Goal: Task Accomplishment & Management: Manage account settings

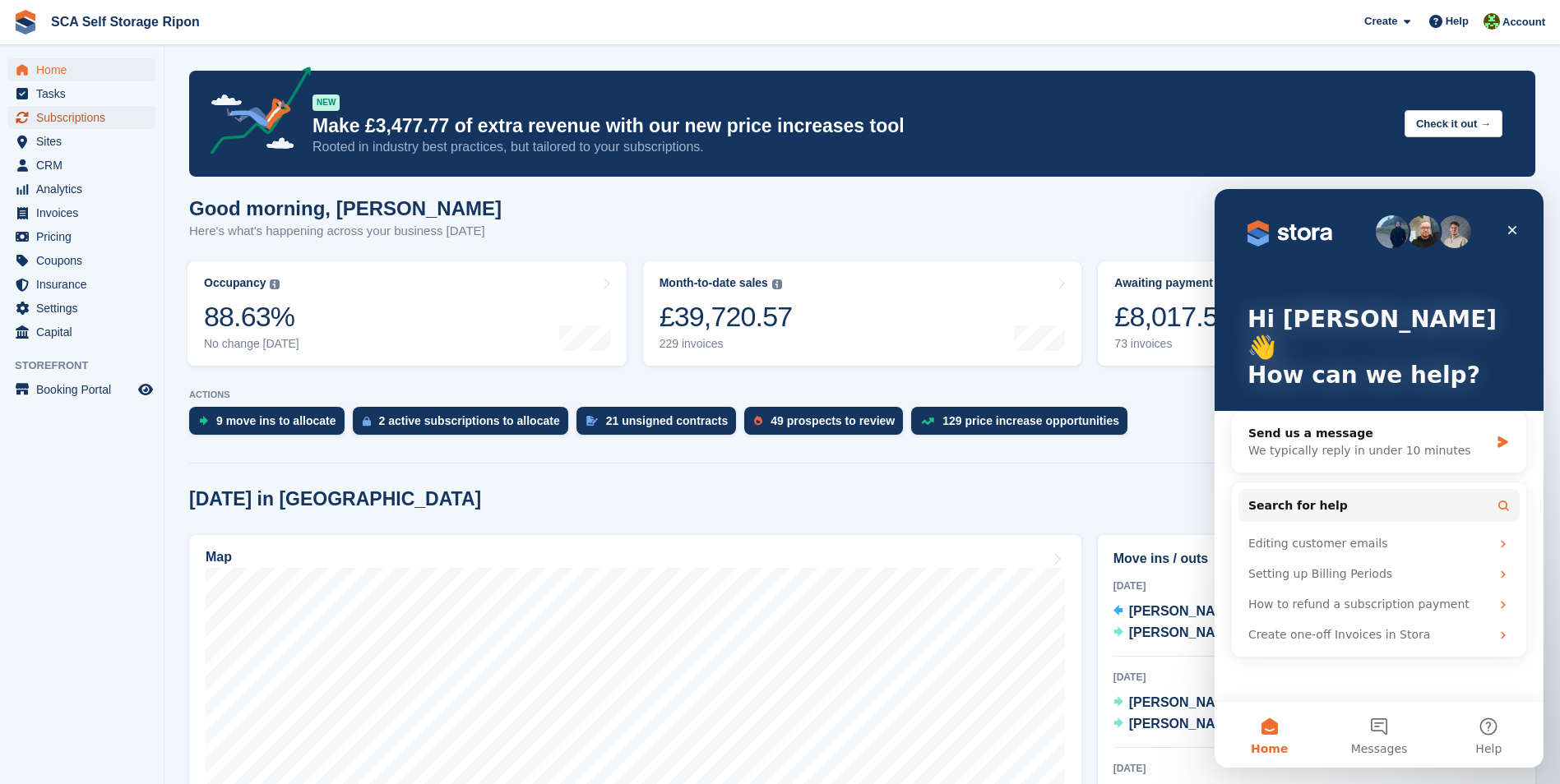
click at [87, 110] on span "Subscriptions" at bounding box center [85, 118] width 98 height 23
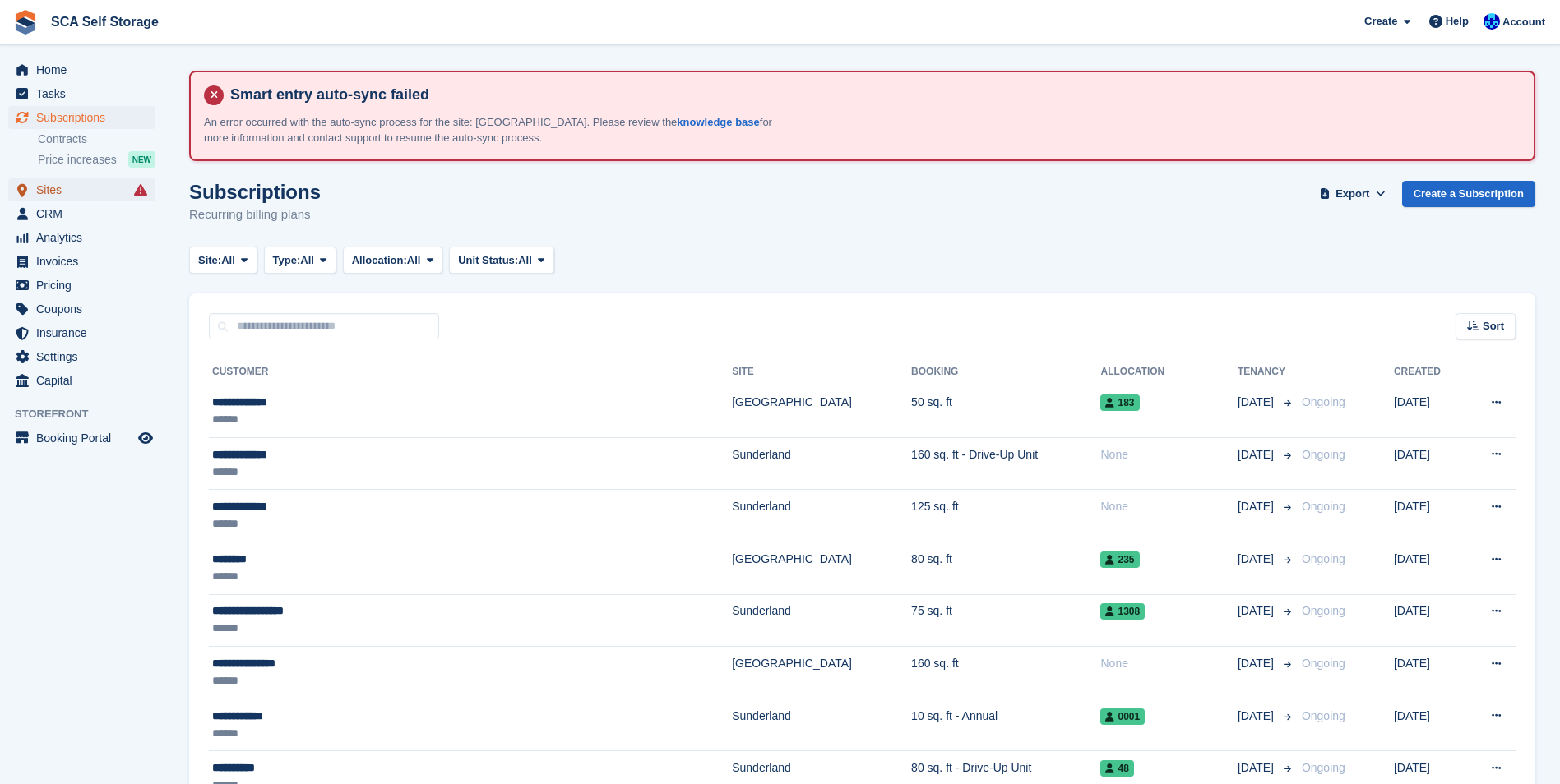
click at [87, 198] on span "Sites" at bounding box center [85, 190] width 98 height 23
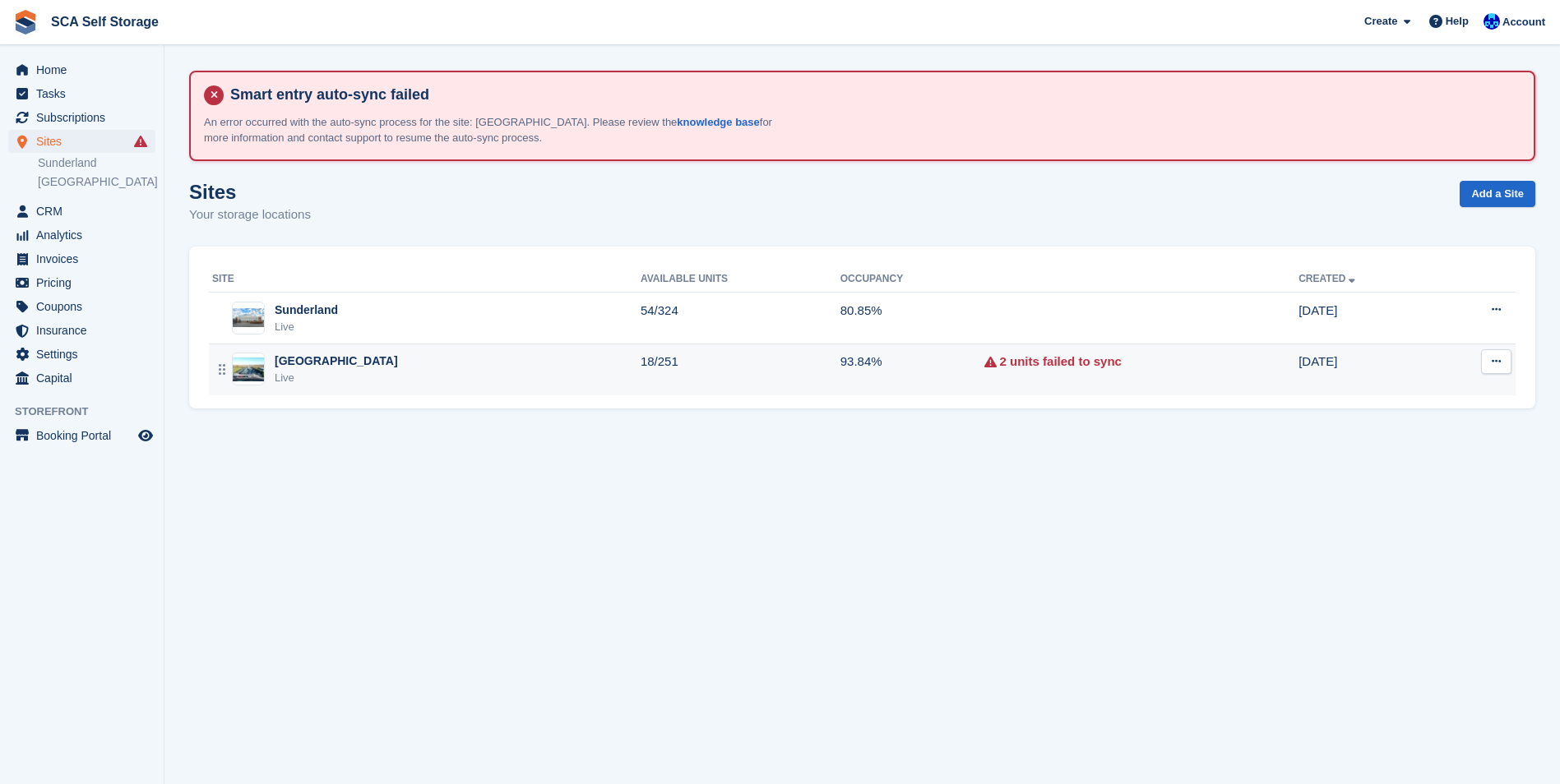
click at [374, 359] on div "Sheffield Live" at bounding box center [425, 369] width 428 height 34
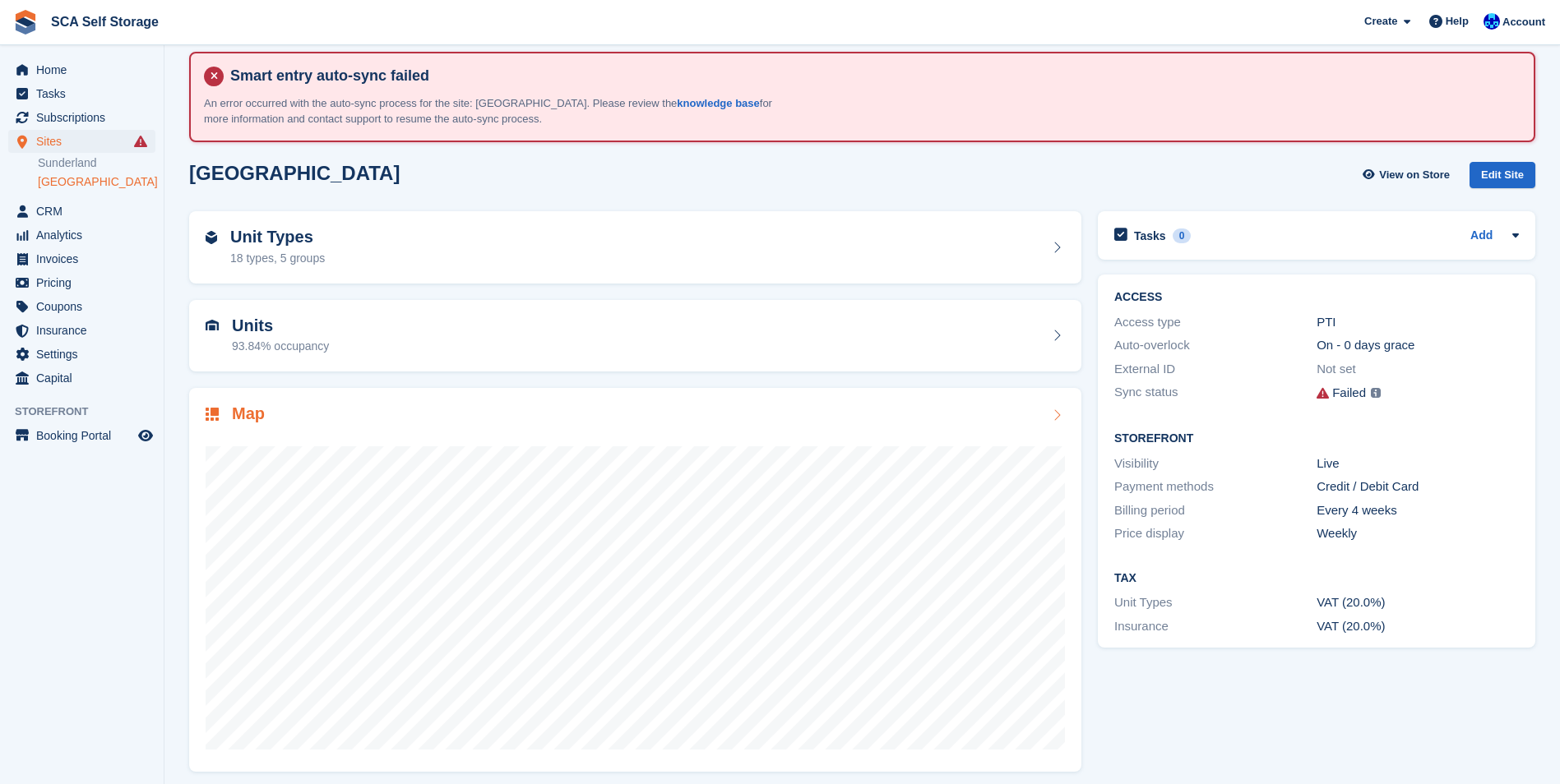
scroll to position [27, 0]
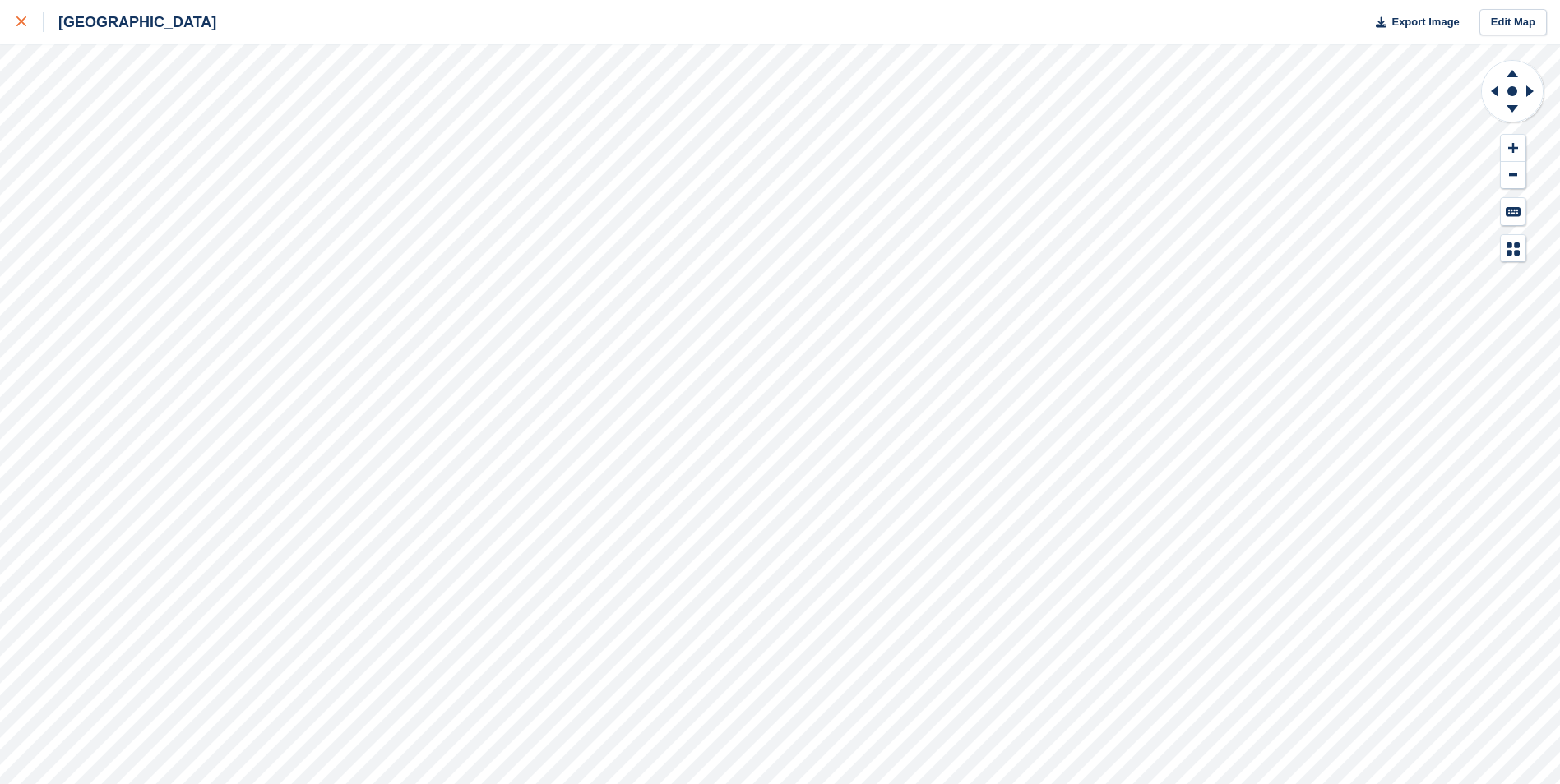
click at [15, 19] on link at bounding box center [21, 22] width 43 height 44
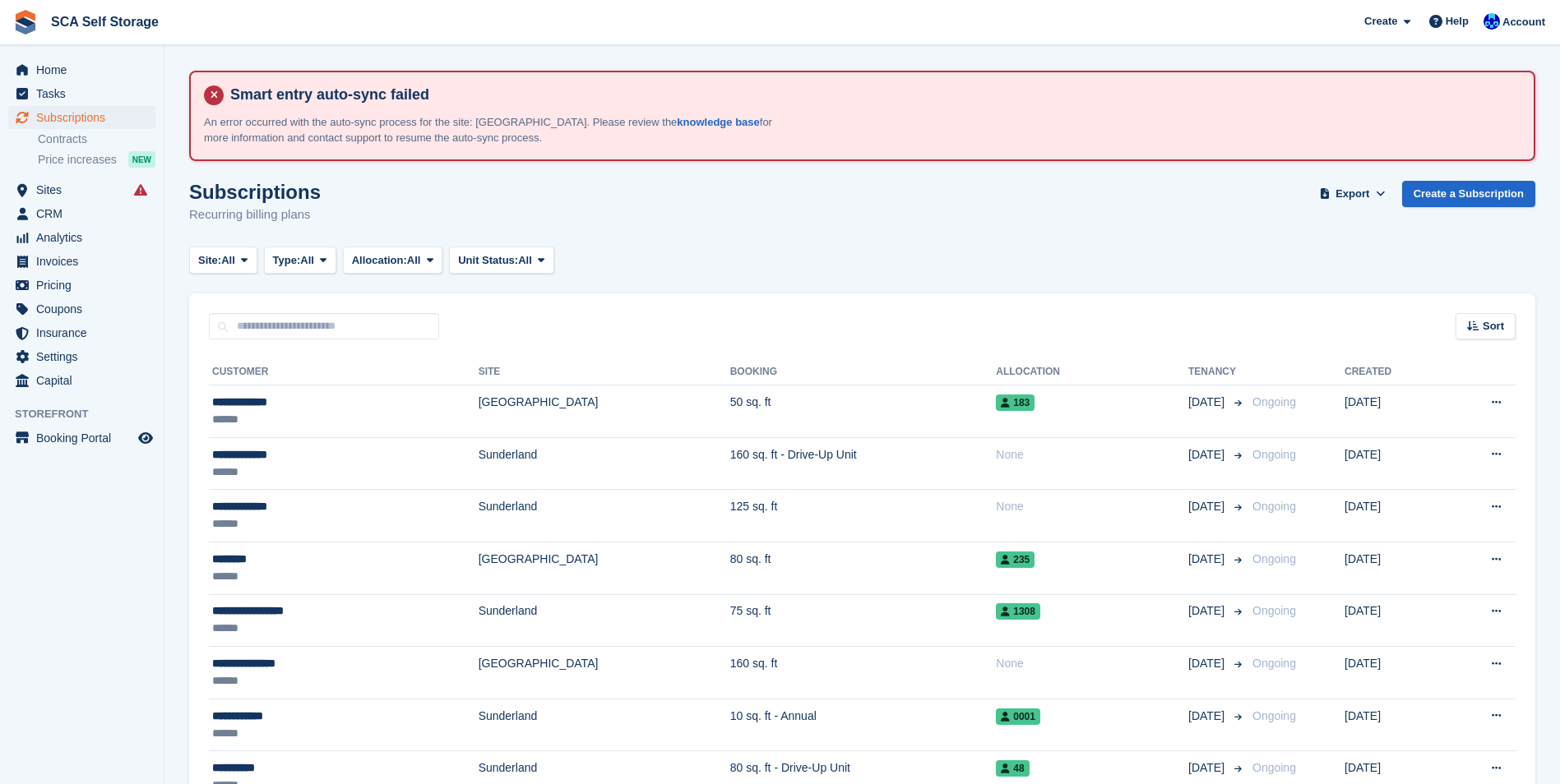
click at [97, 120] on span "Subscriptions" at bounding box center [85, 118] width 98 height 23
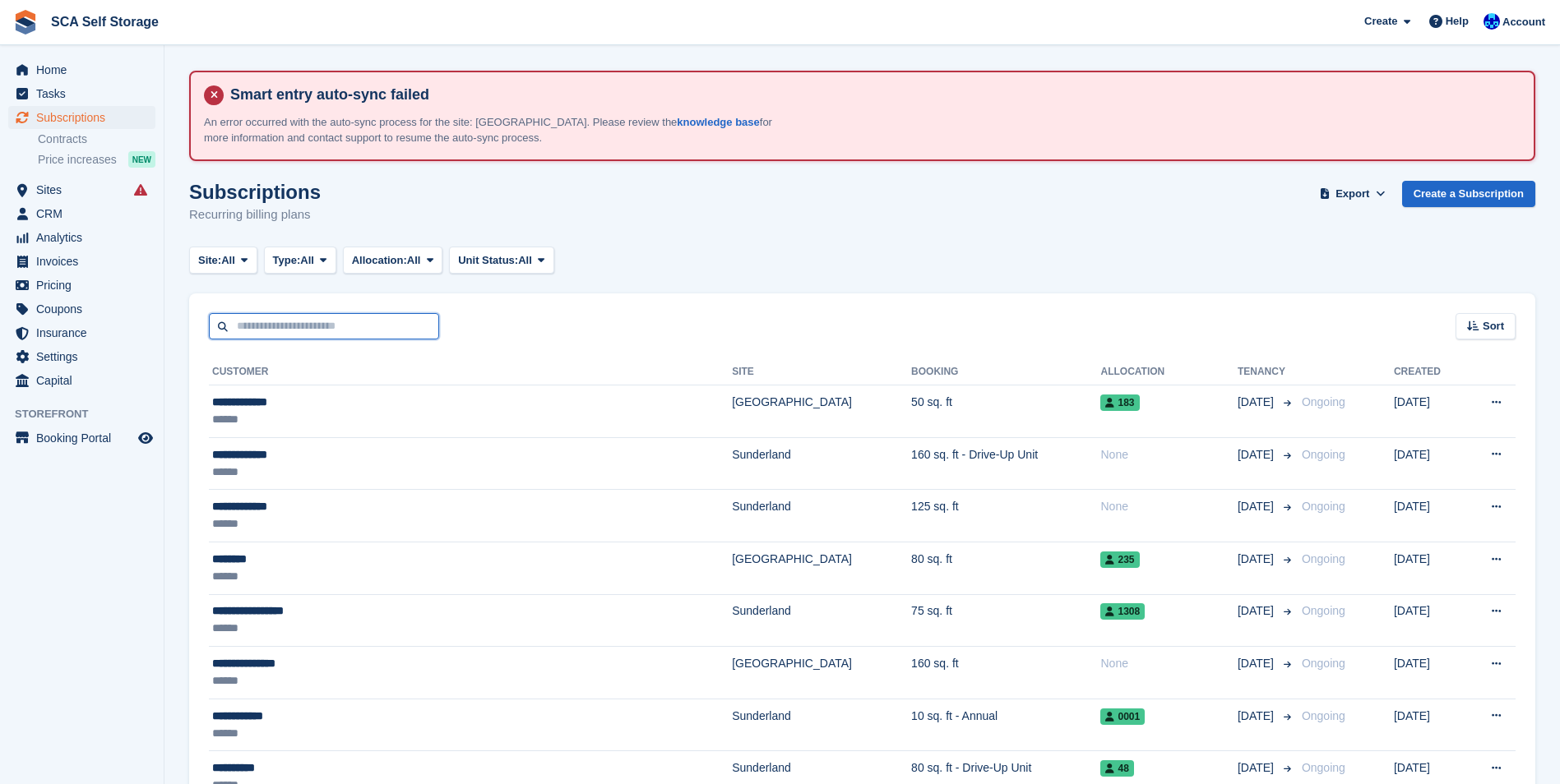
click at [251, 331] on input "text" at bounding box center [324, 327] width 230 height 27
type input "***"
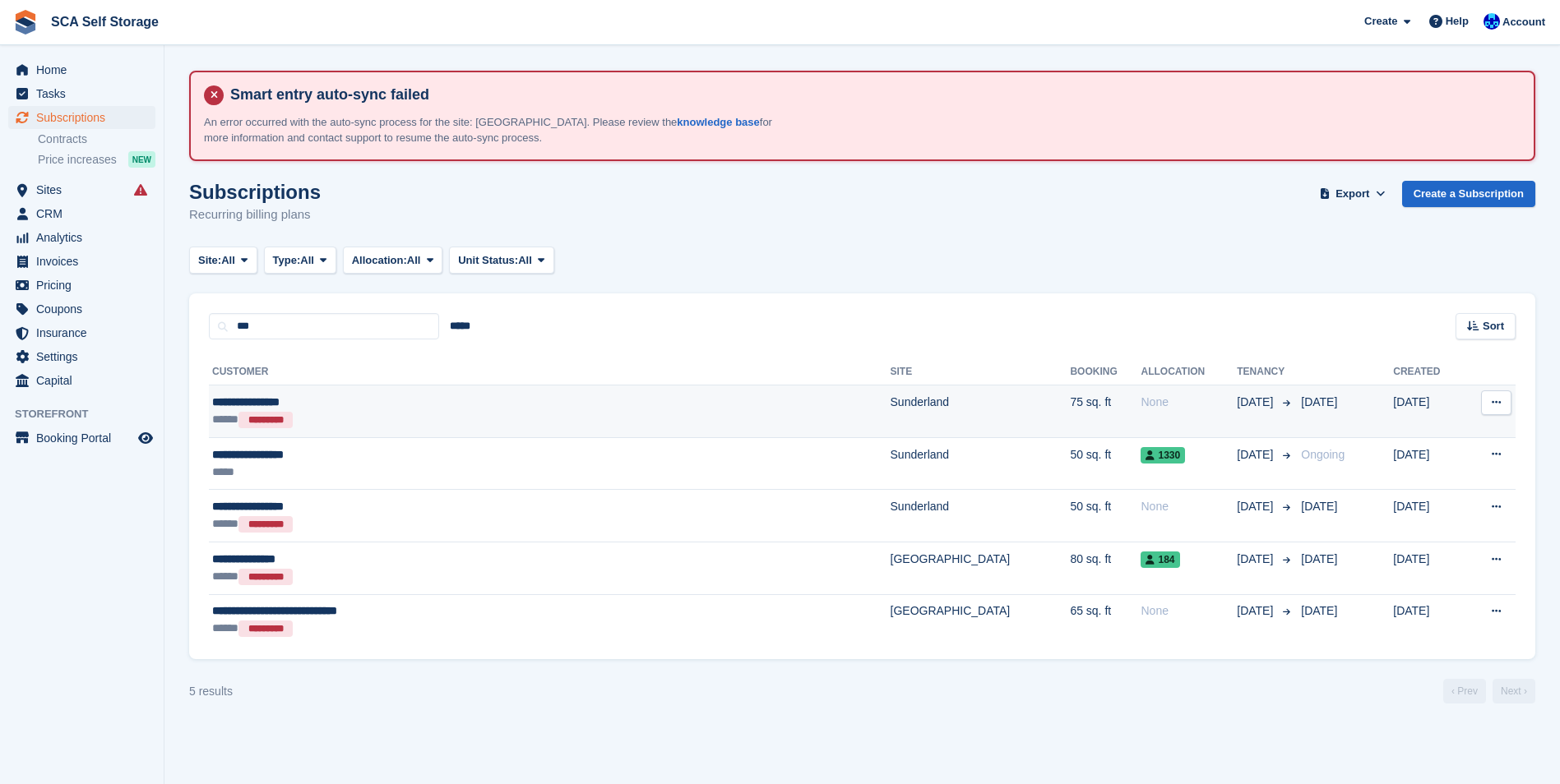
click at [329, 402] on div "**********" at bounding box center [437, 402] width 451 height 17
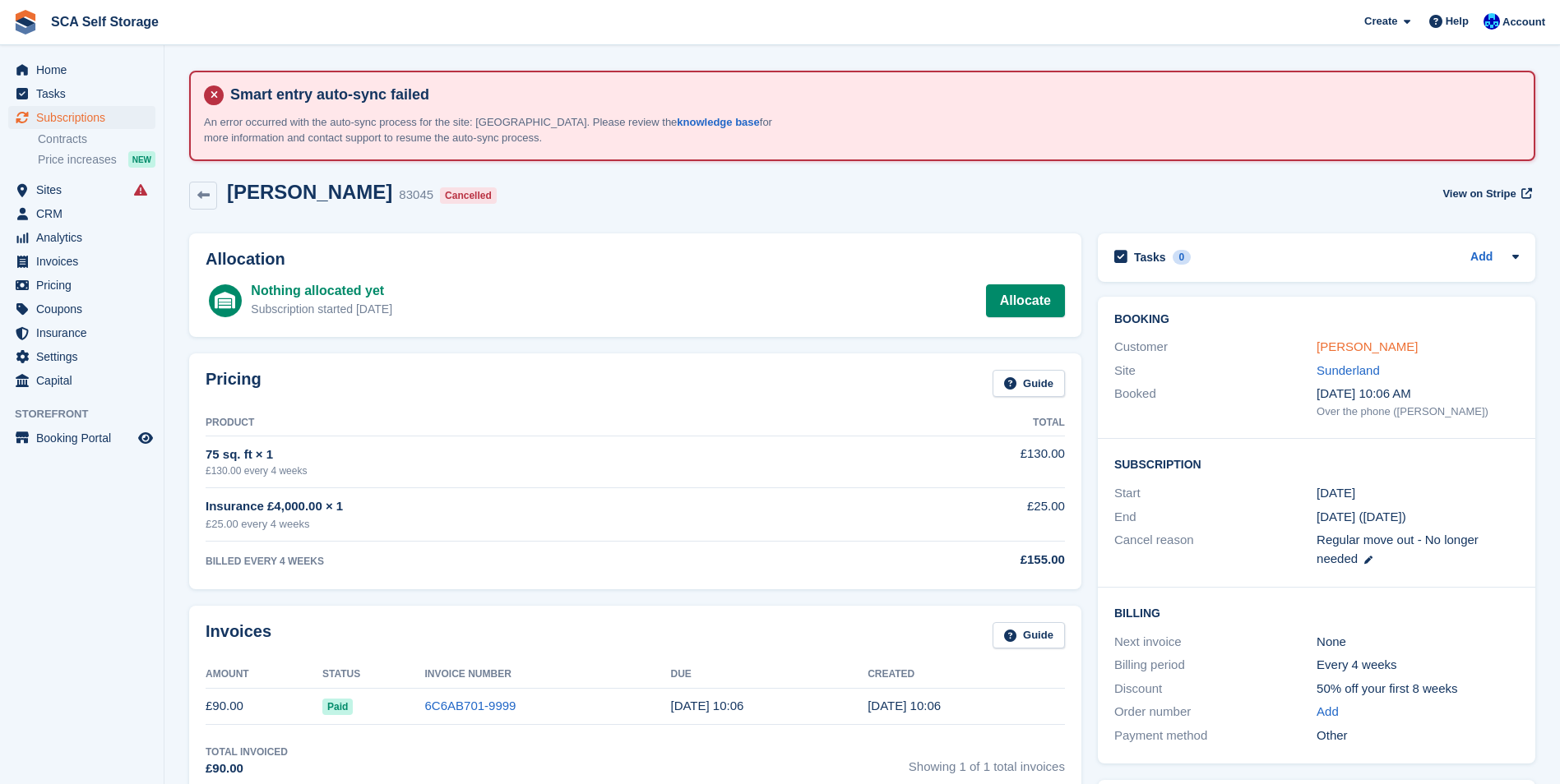
click at [1372, 342] on link "Katlyn Humphries" at bounding box center [1368, 346] width 101 height 14
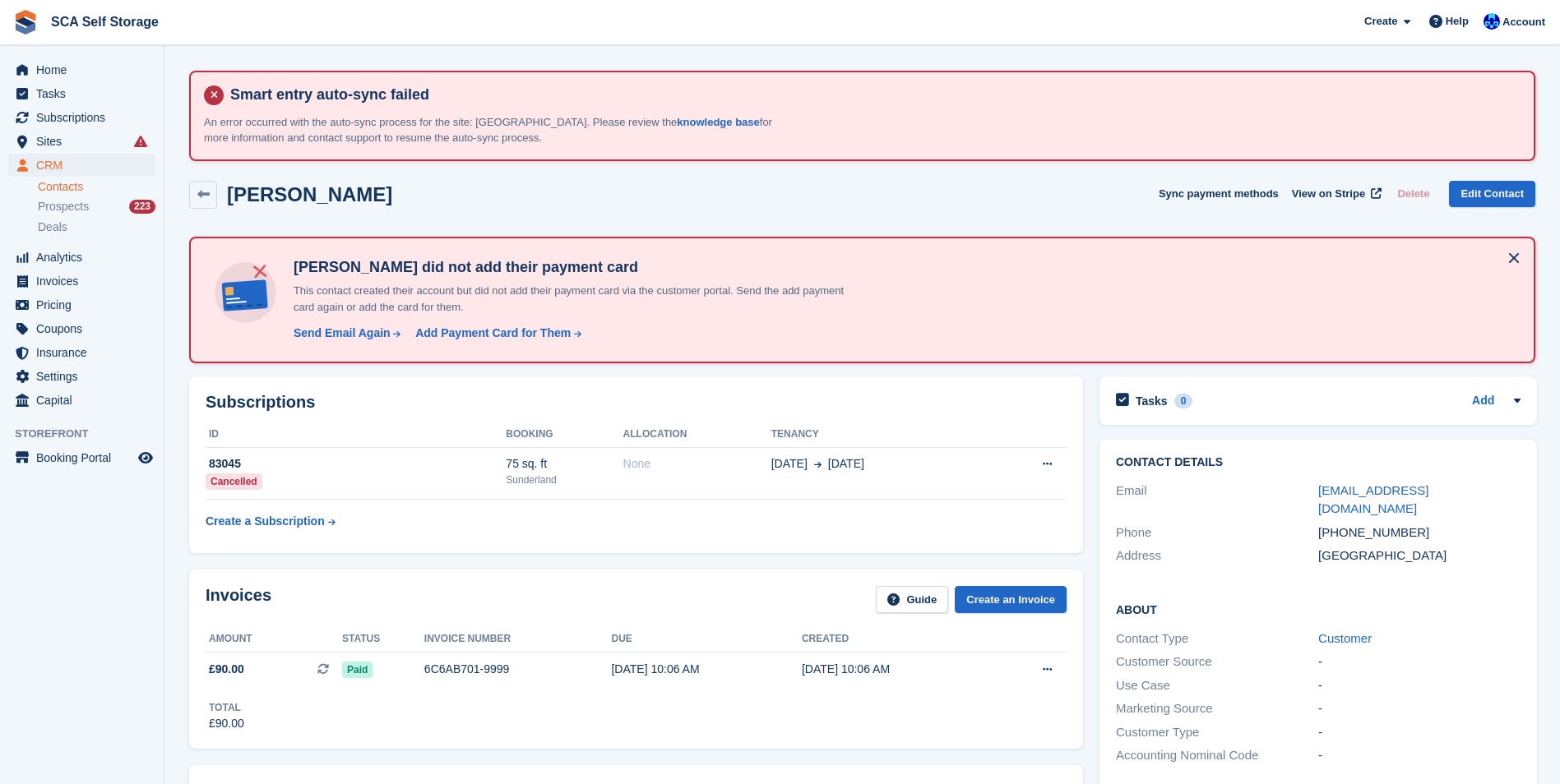
click at [919, 190] on div "Katlyn Humphries Sync payment methods View on Stripe Delete Edit Contact" at bounding box center [862, 195] width 1346 height 28
click at [950, 397] on h2 "Subscriptions" at bounding box center [636, 402] width 862 height 19
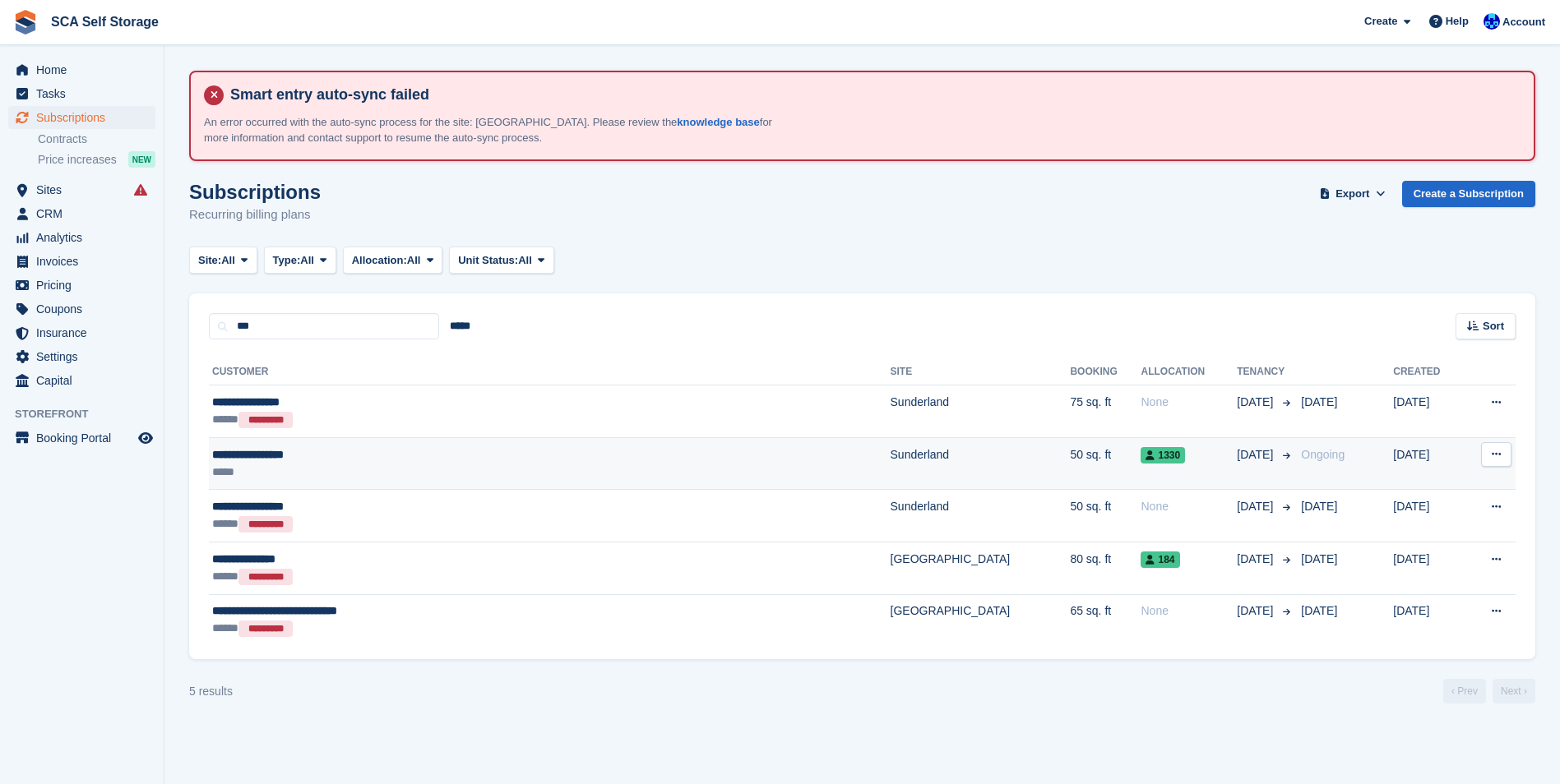
click at [281, 453] on div "**********" at bounding box center [437, 454] width 451 height 17
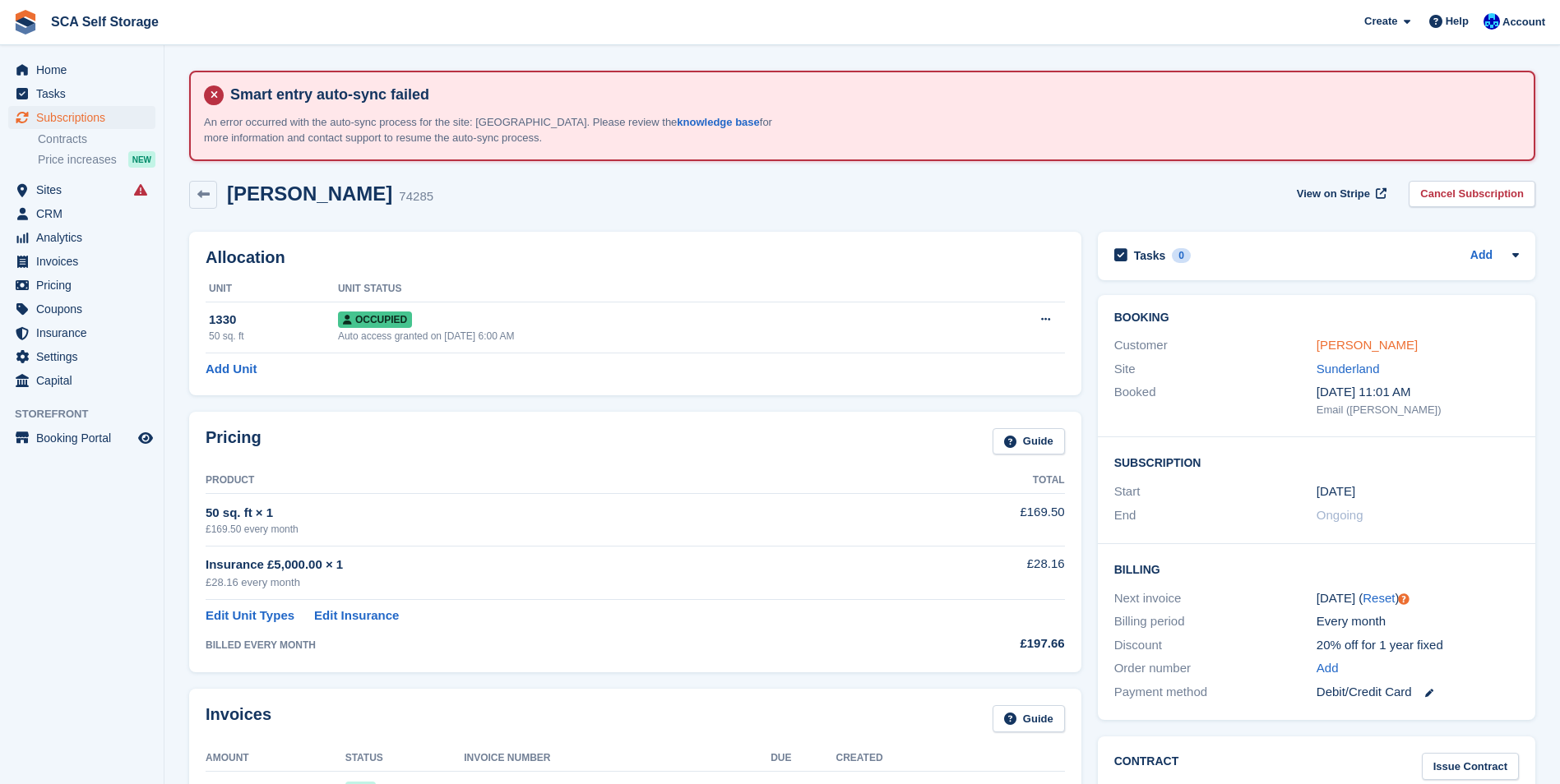
click at [1376, 343] on link "Caitlin Humphreys" at bounding box center [1368, 345] width 101 height 14
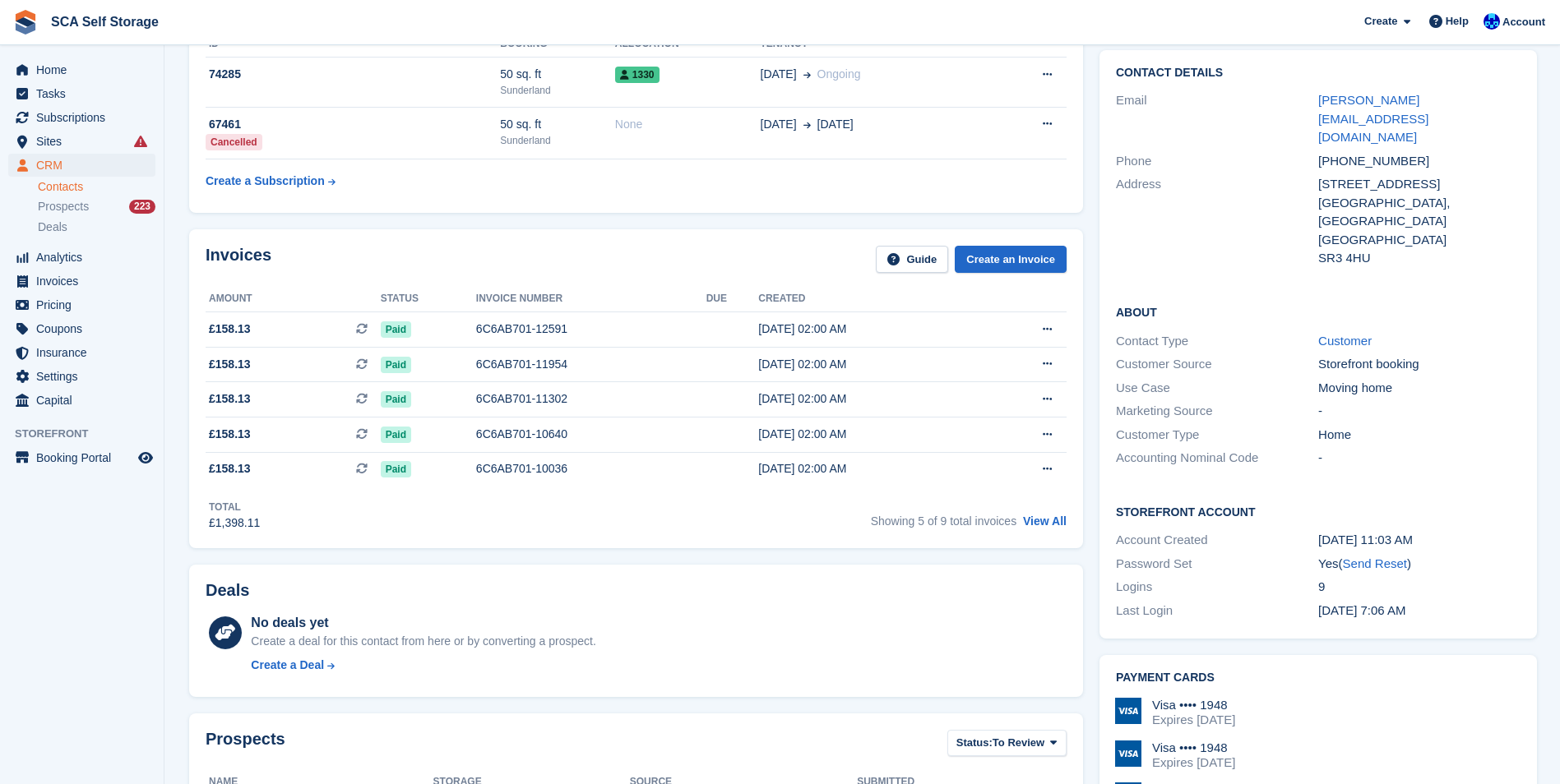
scroll to position [362, 0]
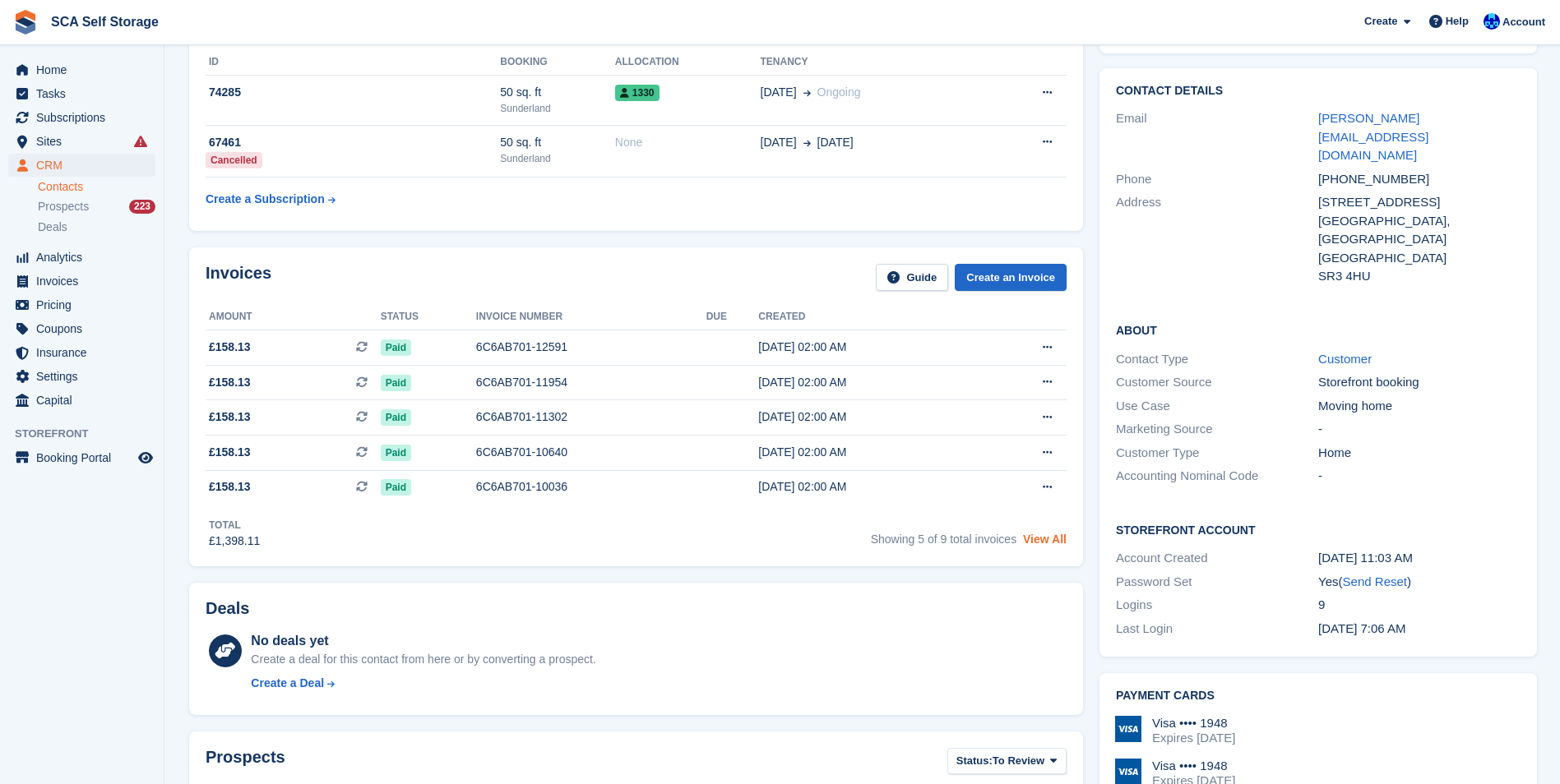
click at [1057, 540] on link "View All" at bounding box center [1044, 539] width 43 height 13
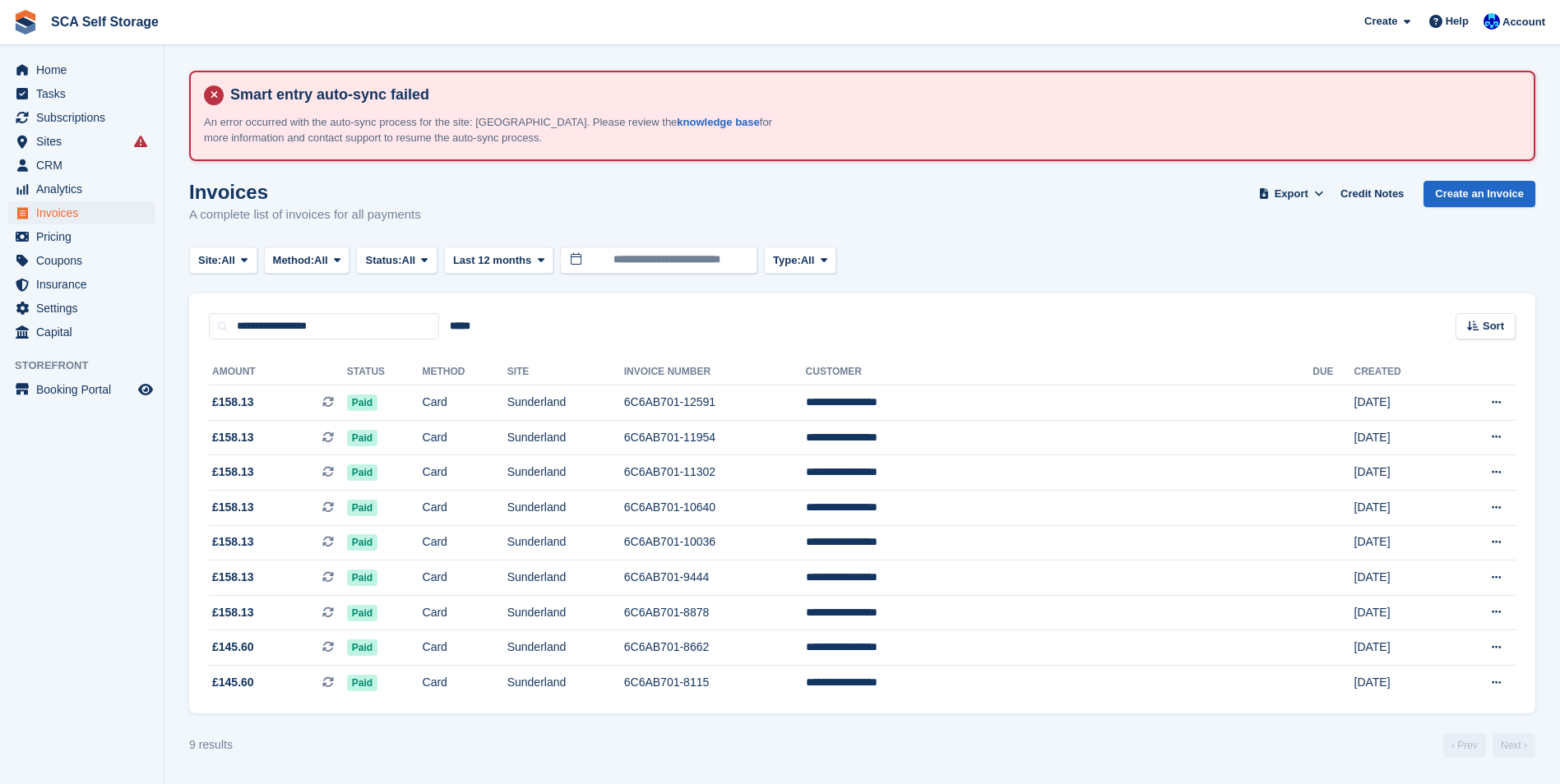
click at [932, 295] on div "**********" at bounding box center [862, 316] width 1346 height 47
click at [870, 175] on section "Smart entry auto-sync failed An error occurred with the auto-sync process for t…" at bounding box center [862, 392] width 1396 height 784
click at [61, 131] on span "Sites" at bounding box center [85, 142] width 98 height 23
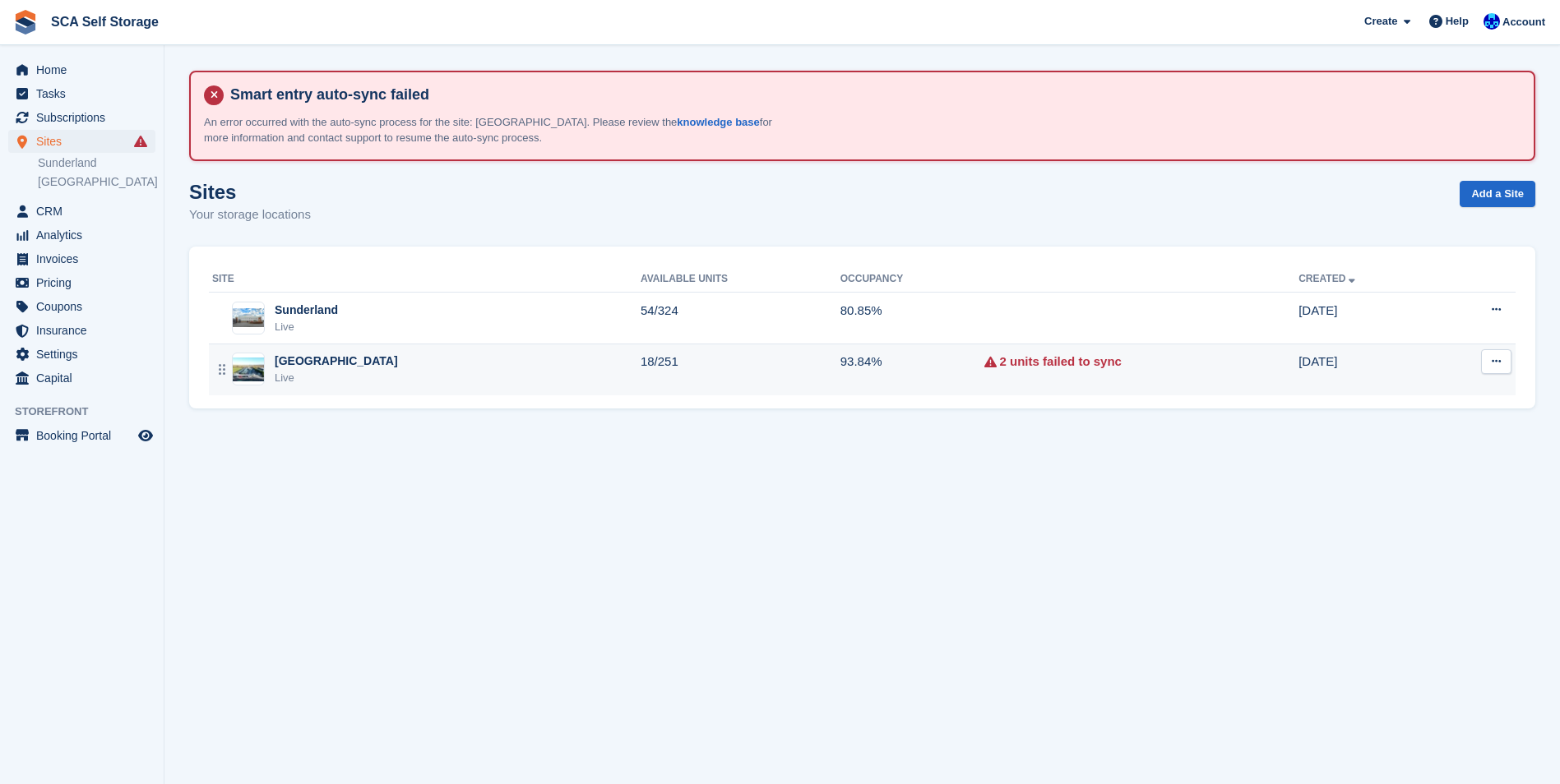
click at [840, 360] on td "93.84%" at bounding box center [912, 369] width 144 height 51
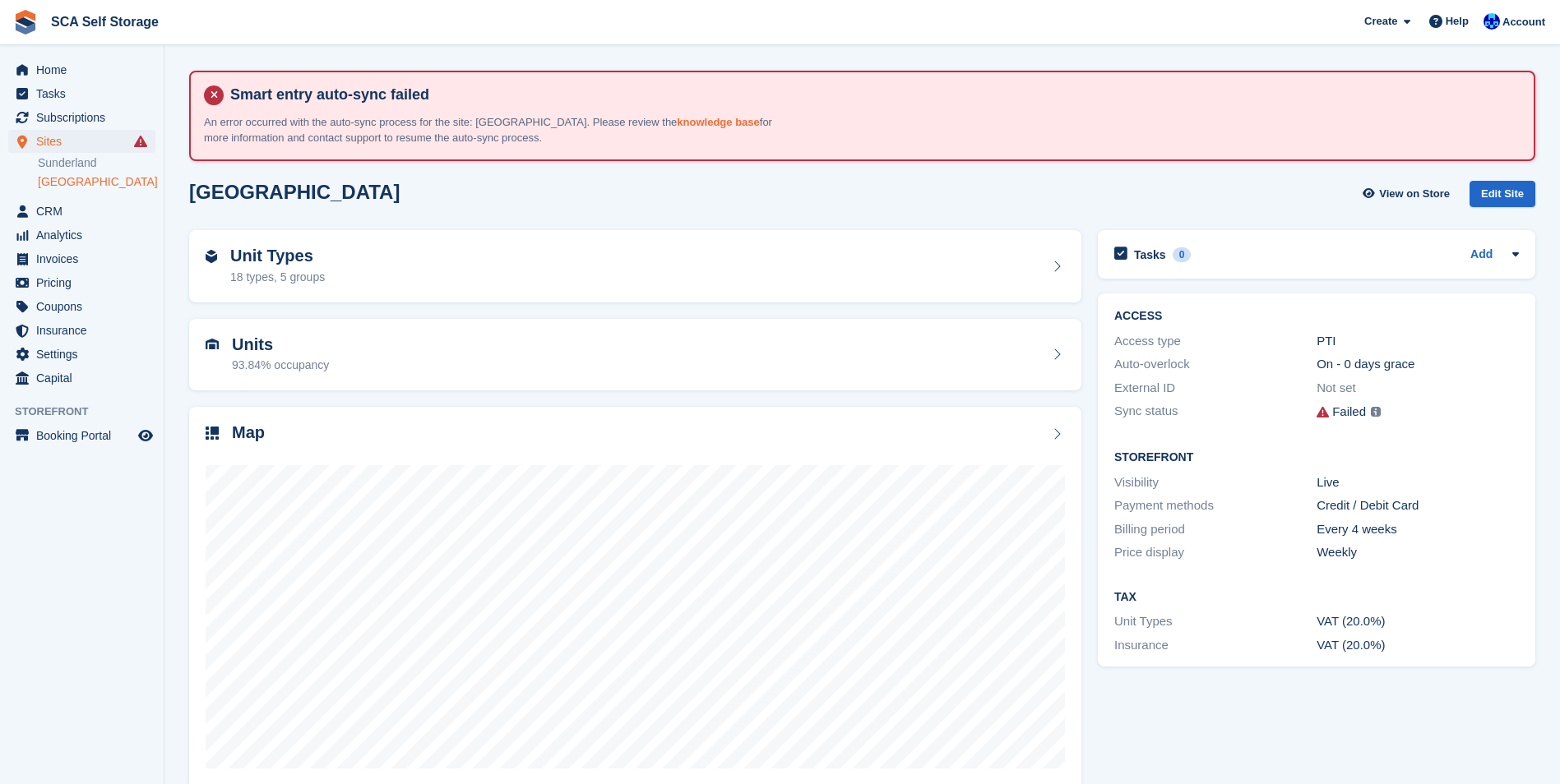
click at [677, 120] on link "knowledge base" at bounding box center [718, 122] width 82 height 12
click at [60, 120] on span "Subscriptions" at bounding box center [85, 118] width 98 height 23
click at [740, 270] on div "Unit Types 18 types, 5 groups" at bounding box center [636, 266] width 860 height 40
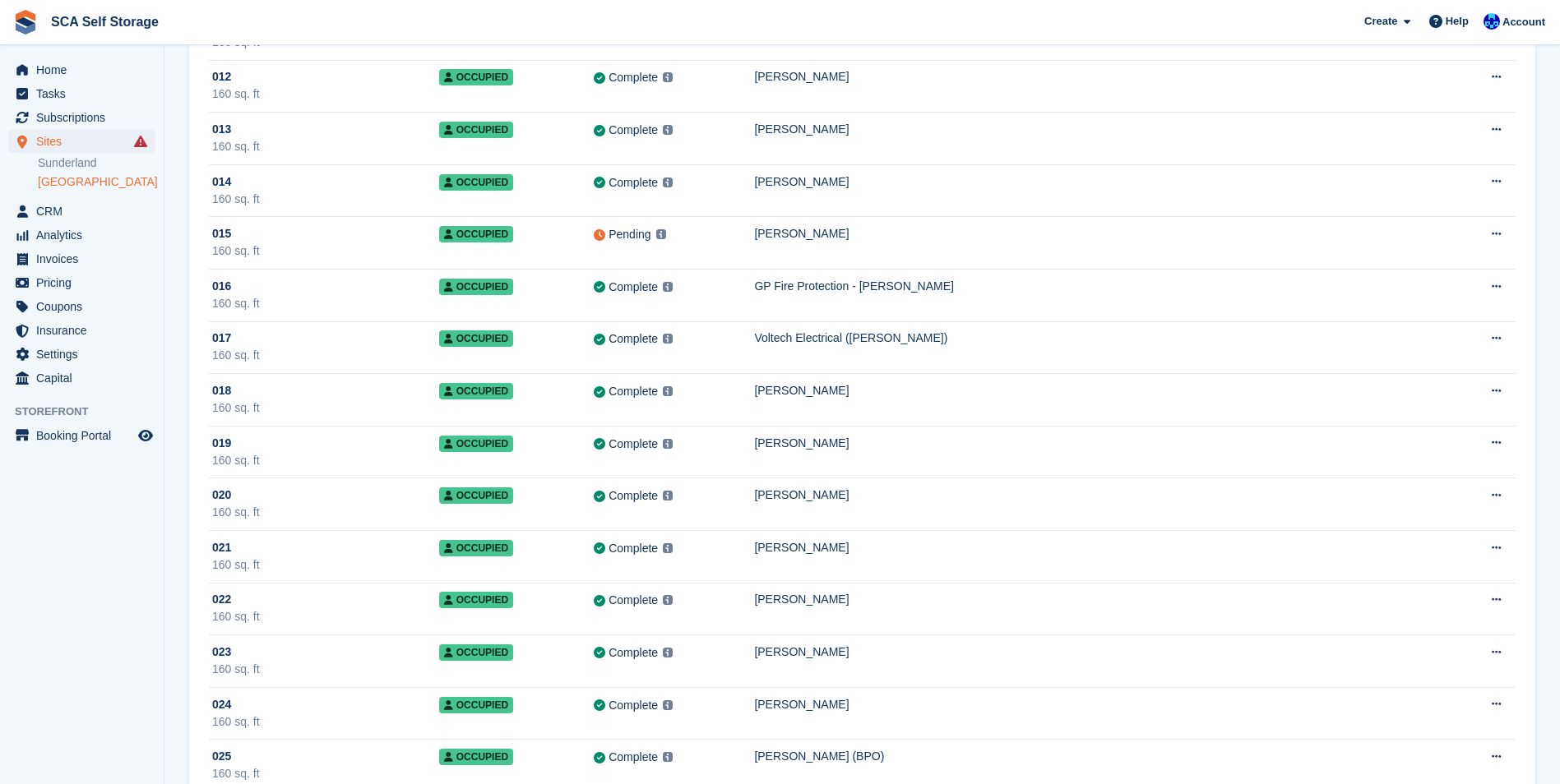
scroll to position [1316, 0]
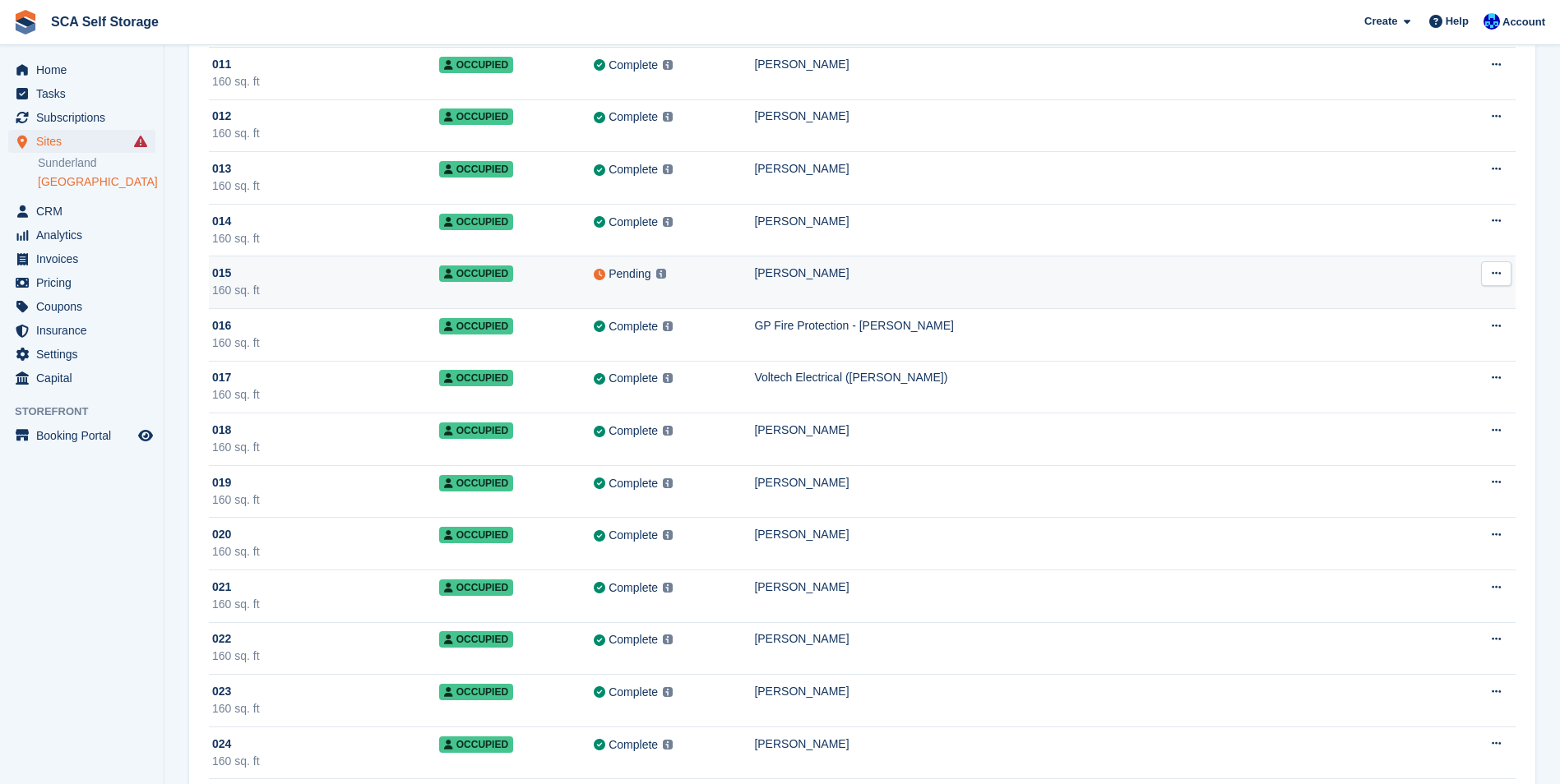
click at [829, 292] on td "[PERSON_NAME]" at bounding box center [1105, 283] width 703 height 52
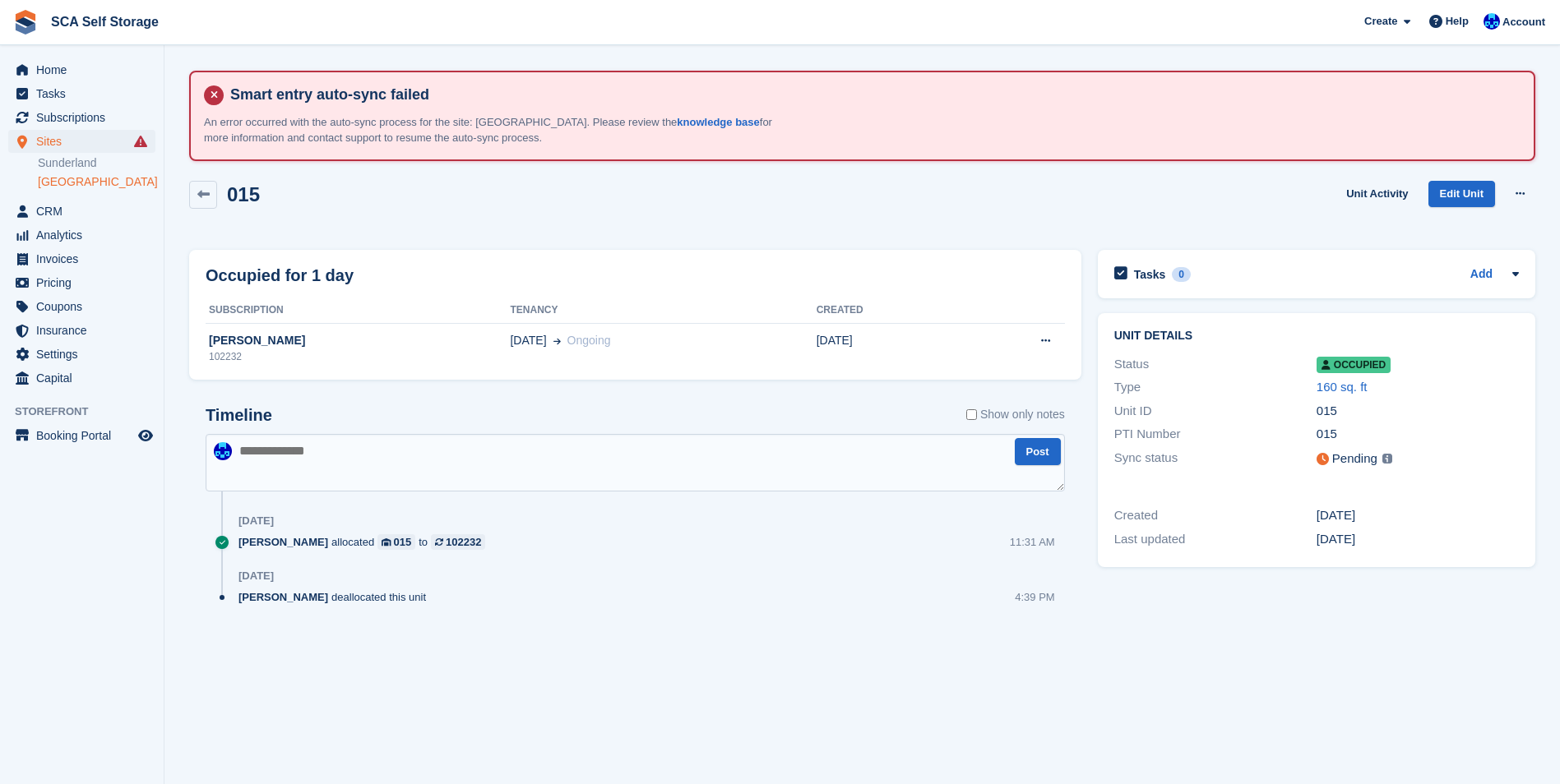
click at [847, 410] on div "Timeline Show only notes" at bounding box center [636, 420] width 860 height 28
click at [707, 555] on div "Sarah Race allocated 015 to 102232 11:31 AM" at bounding box center [651, 548] width 827 height 28
click at [839, 623] on div "Timeline Show only notes Post 25 Aug Sarah Race allocated 015 to 102232 11:31 A…" at bounding box center [635, 523] width 893 height 266
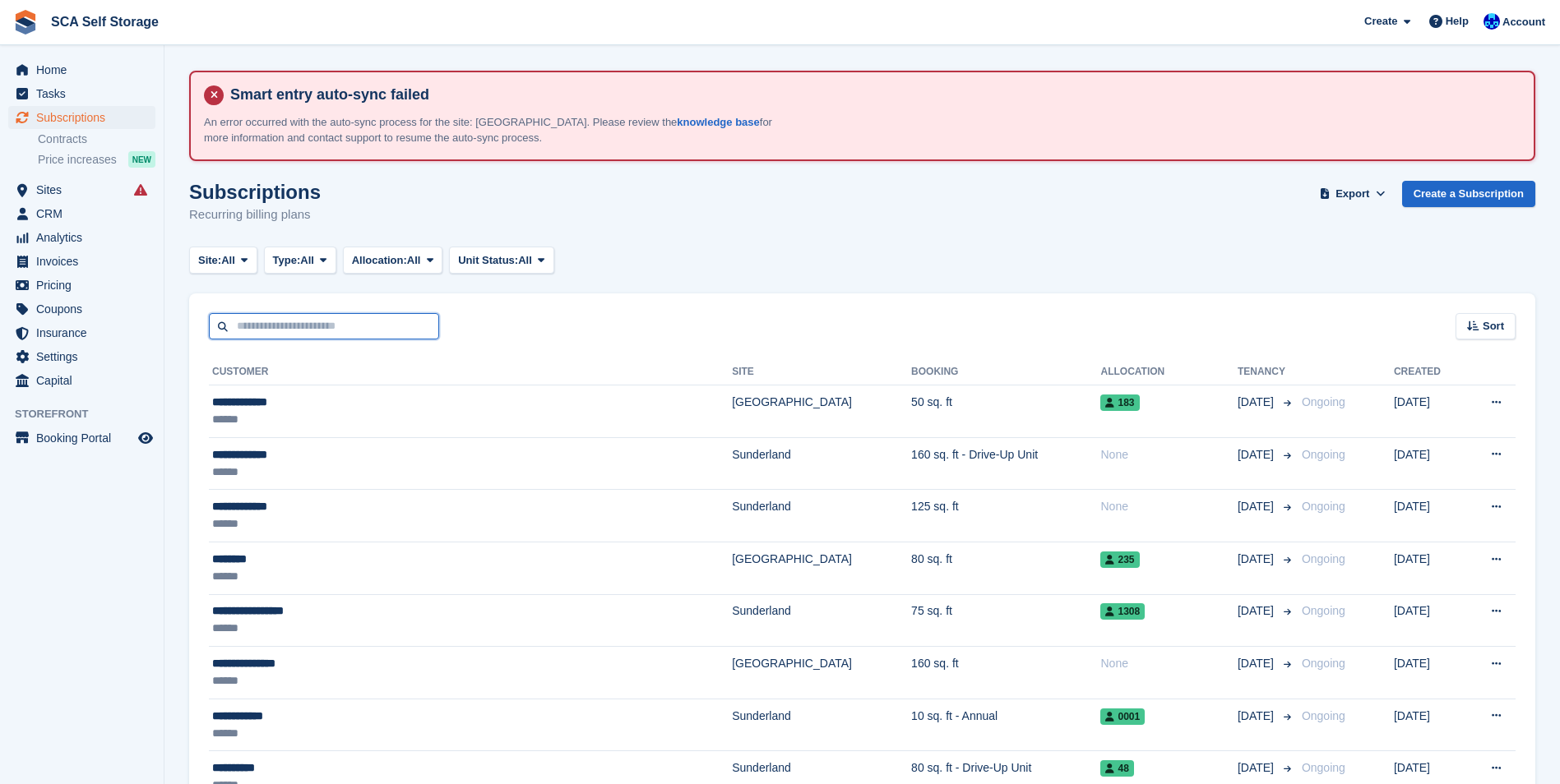
click at [264, 337] on input "text" at bounding box center [324, 327] width 230 height 27
click at [262, 328] on input "text" at bounding box center [324, 327] width 230 height 27
type input "***"
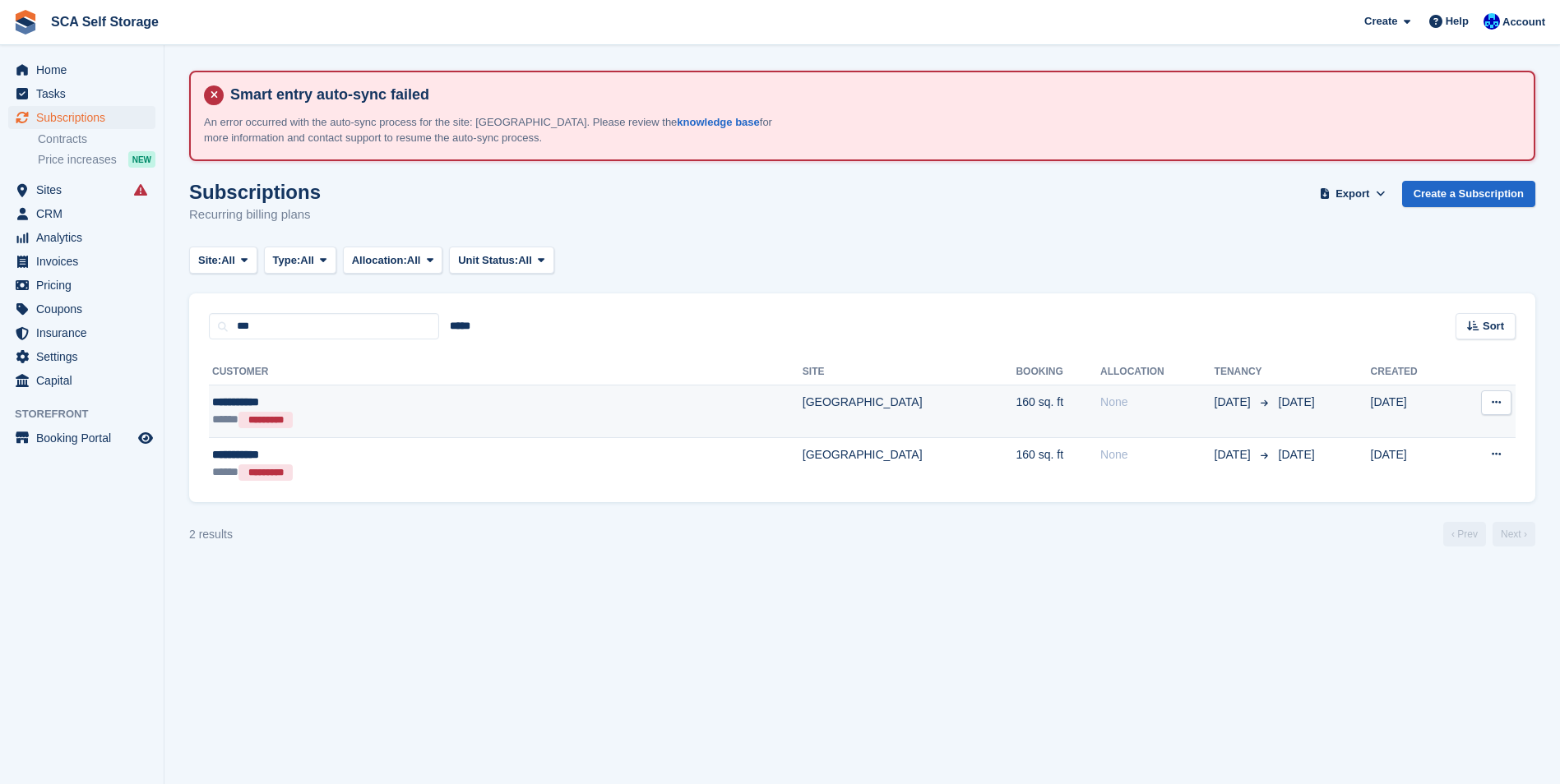
click at [369, 428] on div "***** *********" at bounding box center [377, 419] width 330 height 17
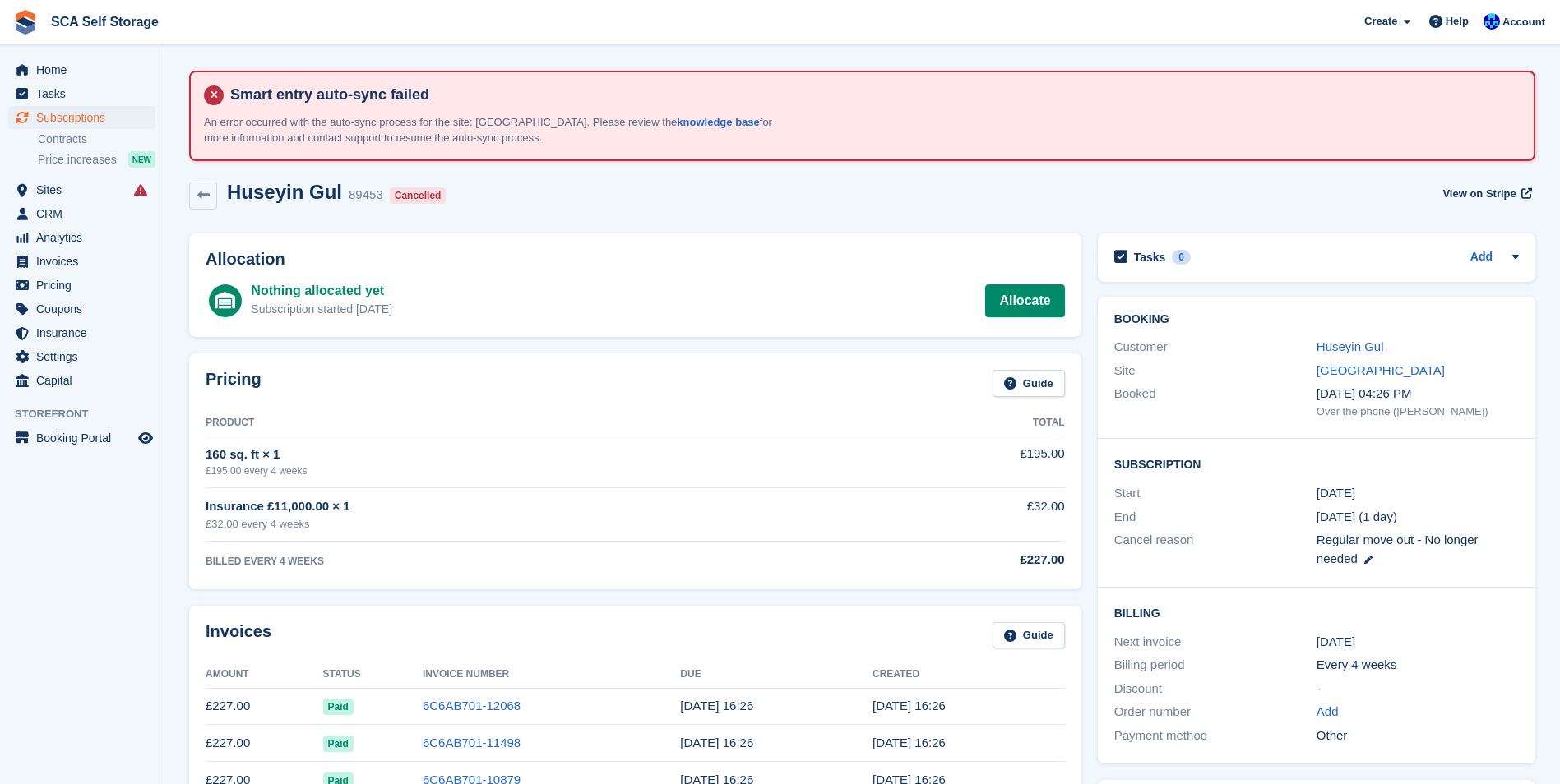
click at [577, 230] on div "Allocation Nothing allocated yet Subscription started 83 days ago Allocate" at bounding box center [635, 285] width 909 height 120
click at [582, 200] on div "Huseyin Gul 89453 Cancelled View on Stripe" at bounding box center [862, 195] width 1346 height 29
click at [555, 205] on div "Huseyin Gul 89453 Cancelled View on Stripe" at bounding box center [862, 195] width 1346 height 29
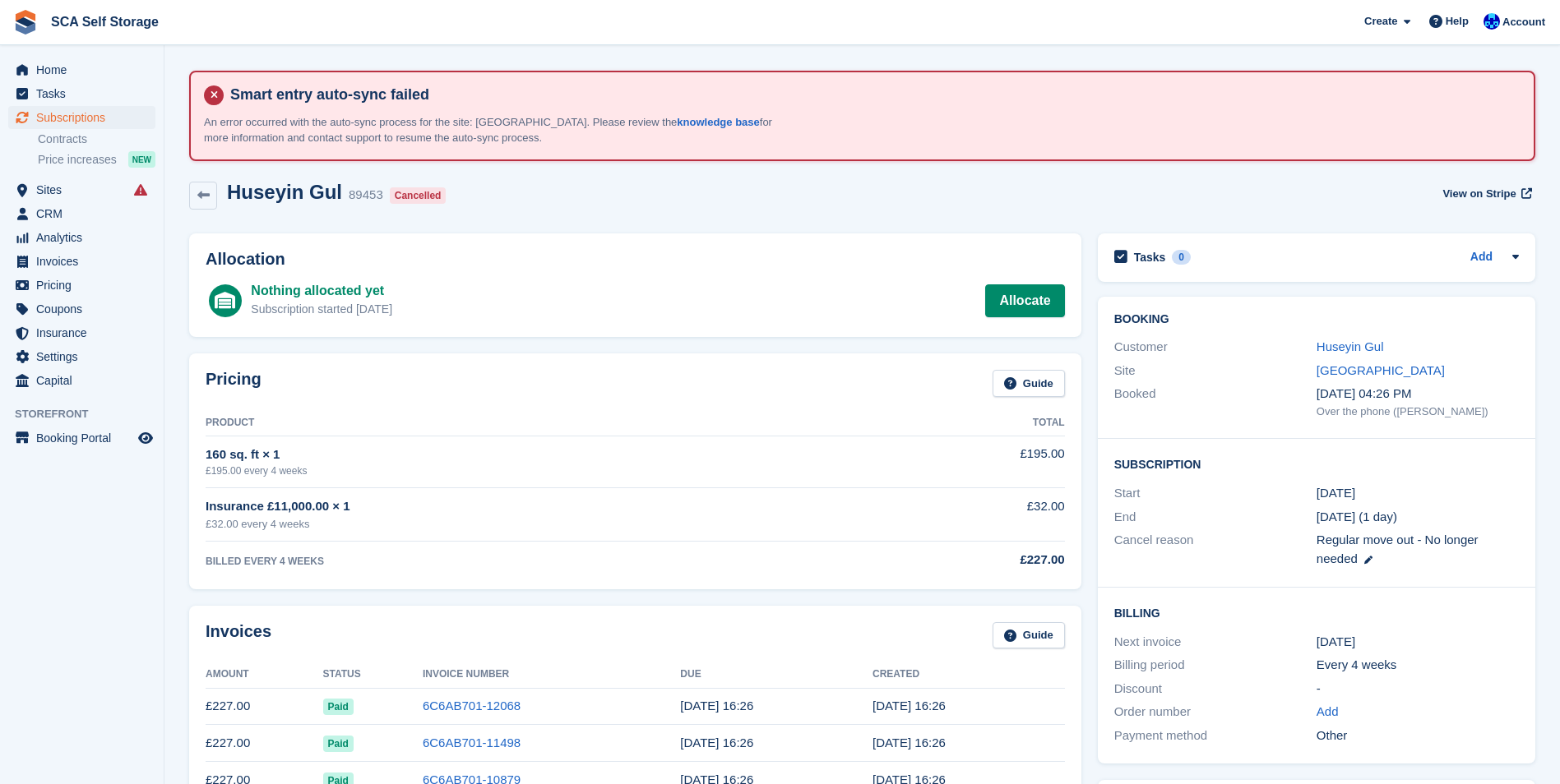
click at [591, 181] on div "Huseyin Gul 89453 Cancelled View on Stripe" at bounding box center [862, 195] width 1346 height 29
click at [298, 186] on h2 "Huseyin Gul" at bounding box center [285, 191] width 115 height 22
click at [1334, 347] on link "Huseyin Gul" at bounding box center [1351, 346] width 67 height 14
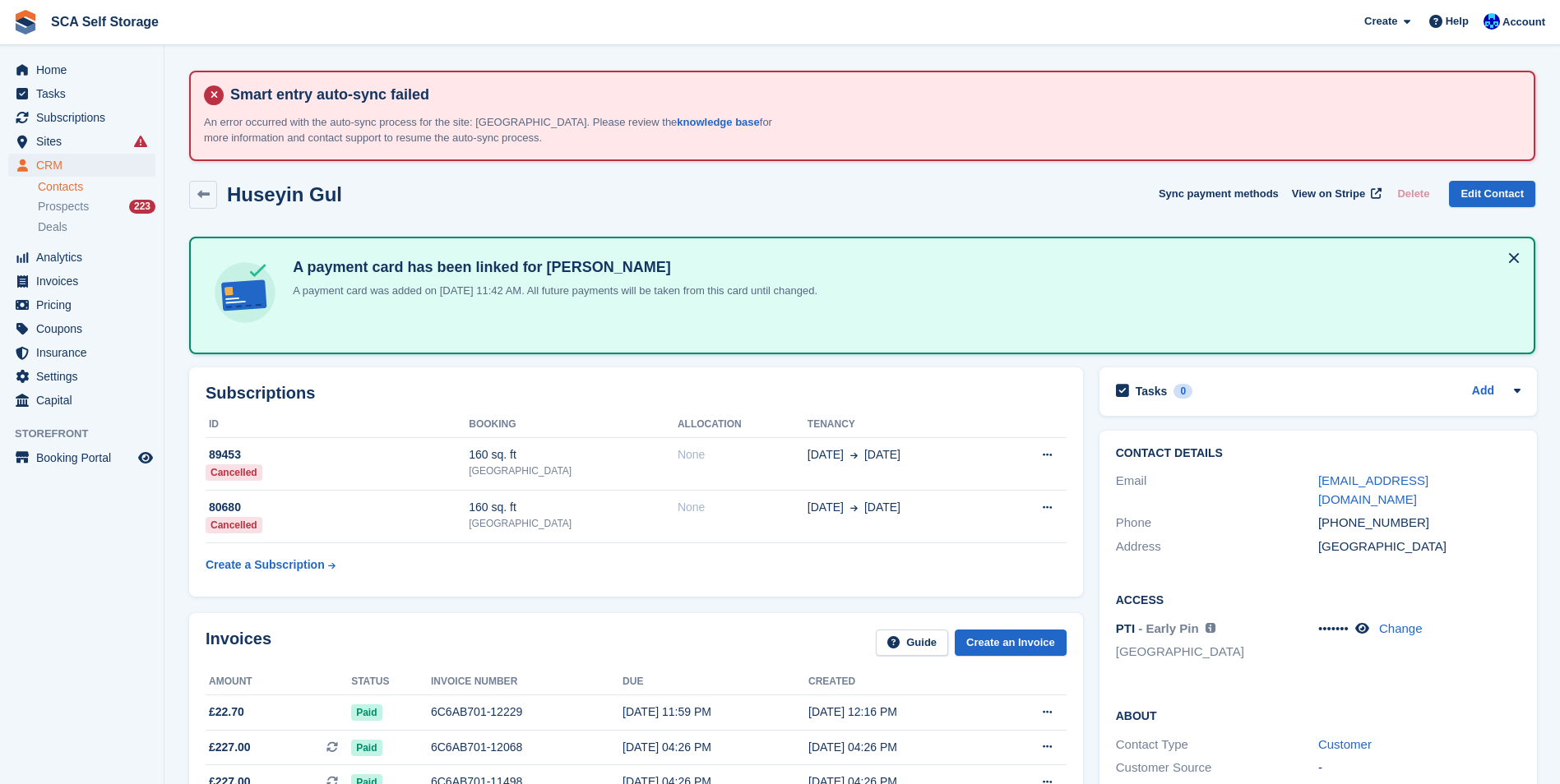
click at [589, 177] on div "Huseyin Gul Sync payment methods View on Stripe Delete Edit Contact" at bounding box center [862, 198] width 1363 height 51
click at [701, 187] on div "Huseyin Gul Sync payment methods View on Stripe Delete Edit Contact" at bounding box center [862, 195] width 1346 height 28
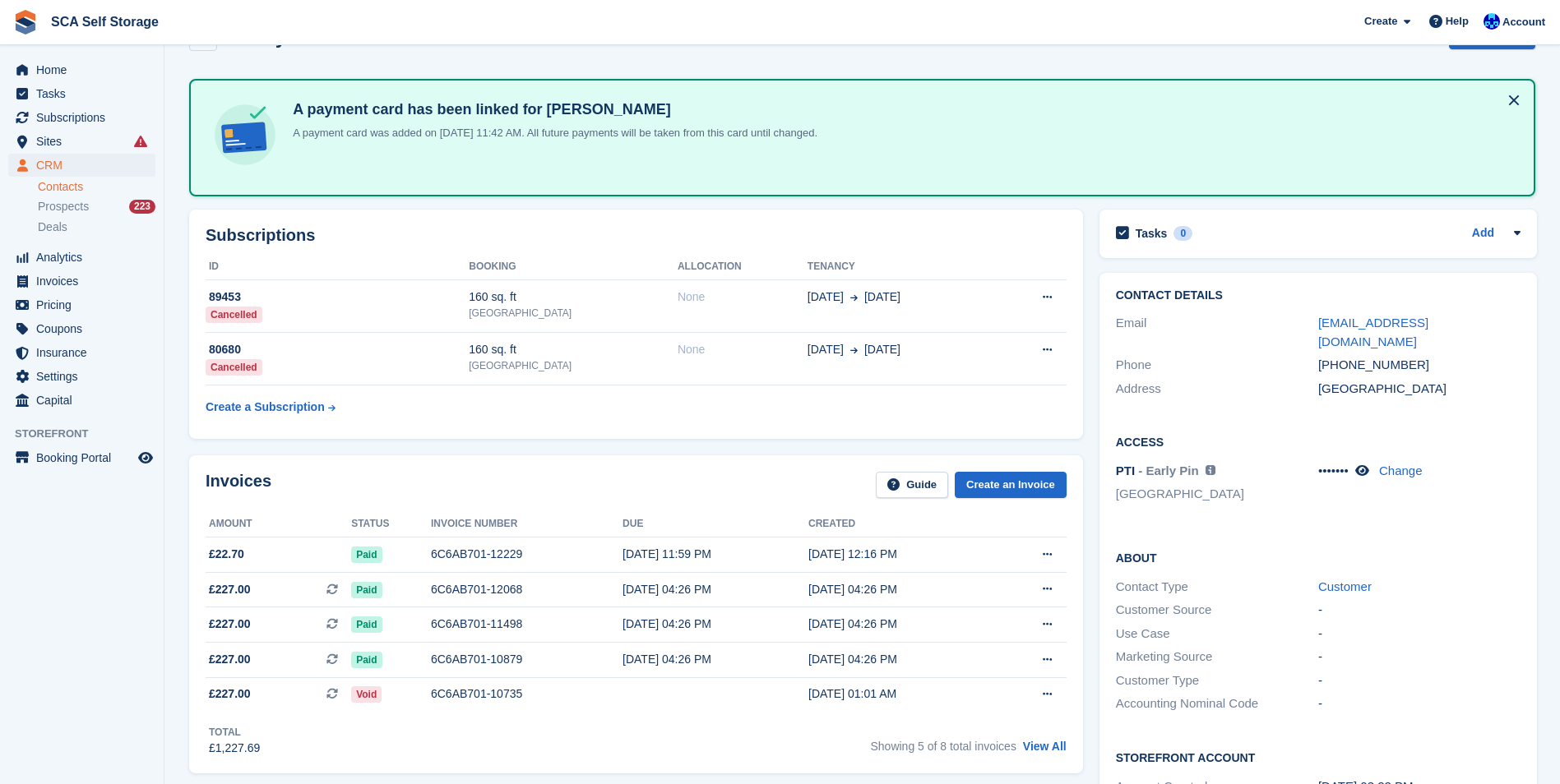
scroll to position [165, 0]
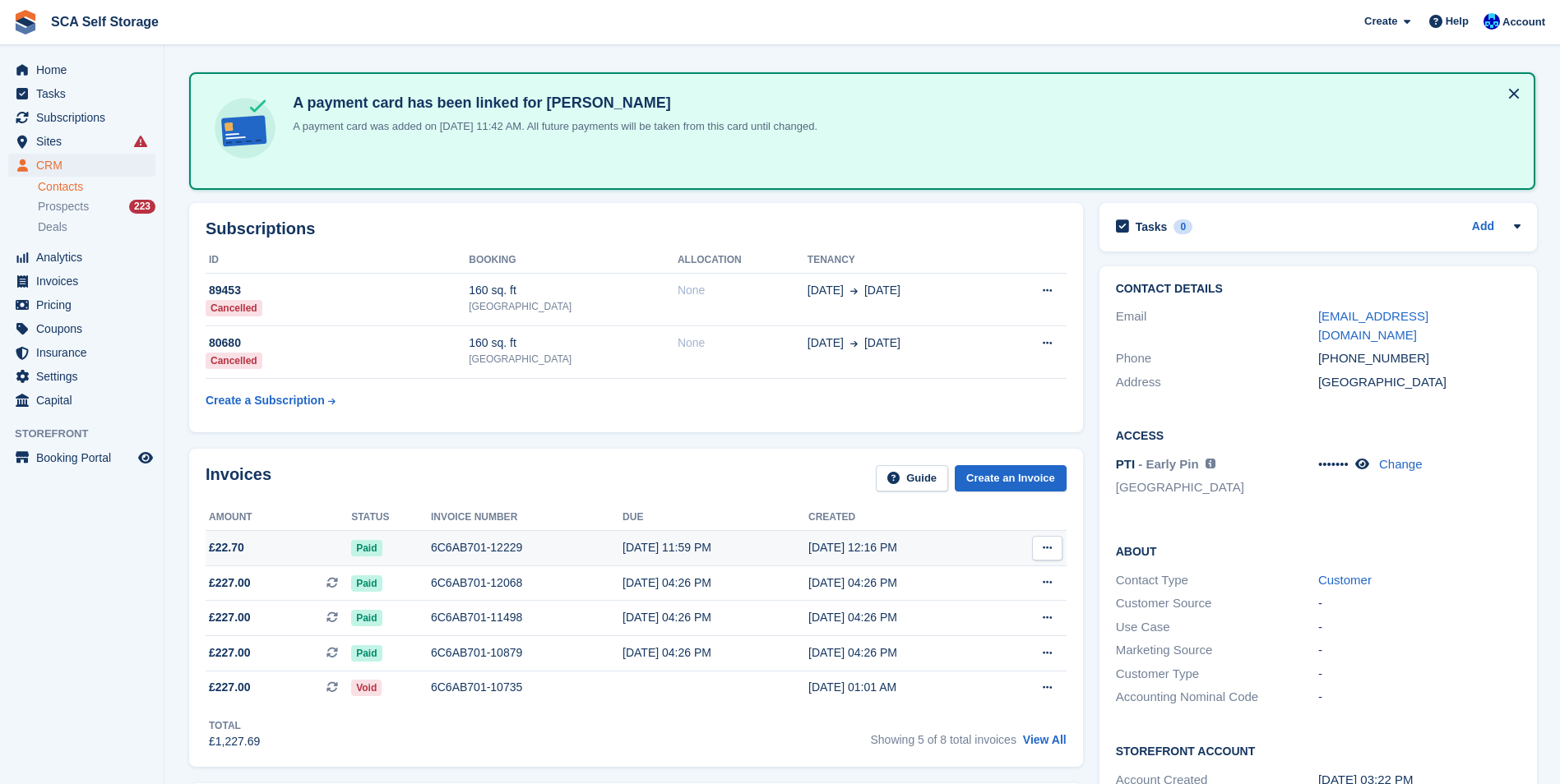
click at [623, 539] on div "[DATE] 11:59 PM" at bounding box center [716, 547] width 186 height 17
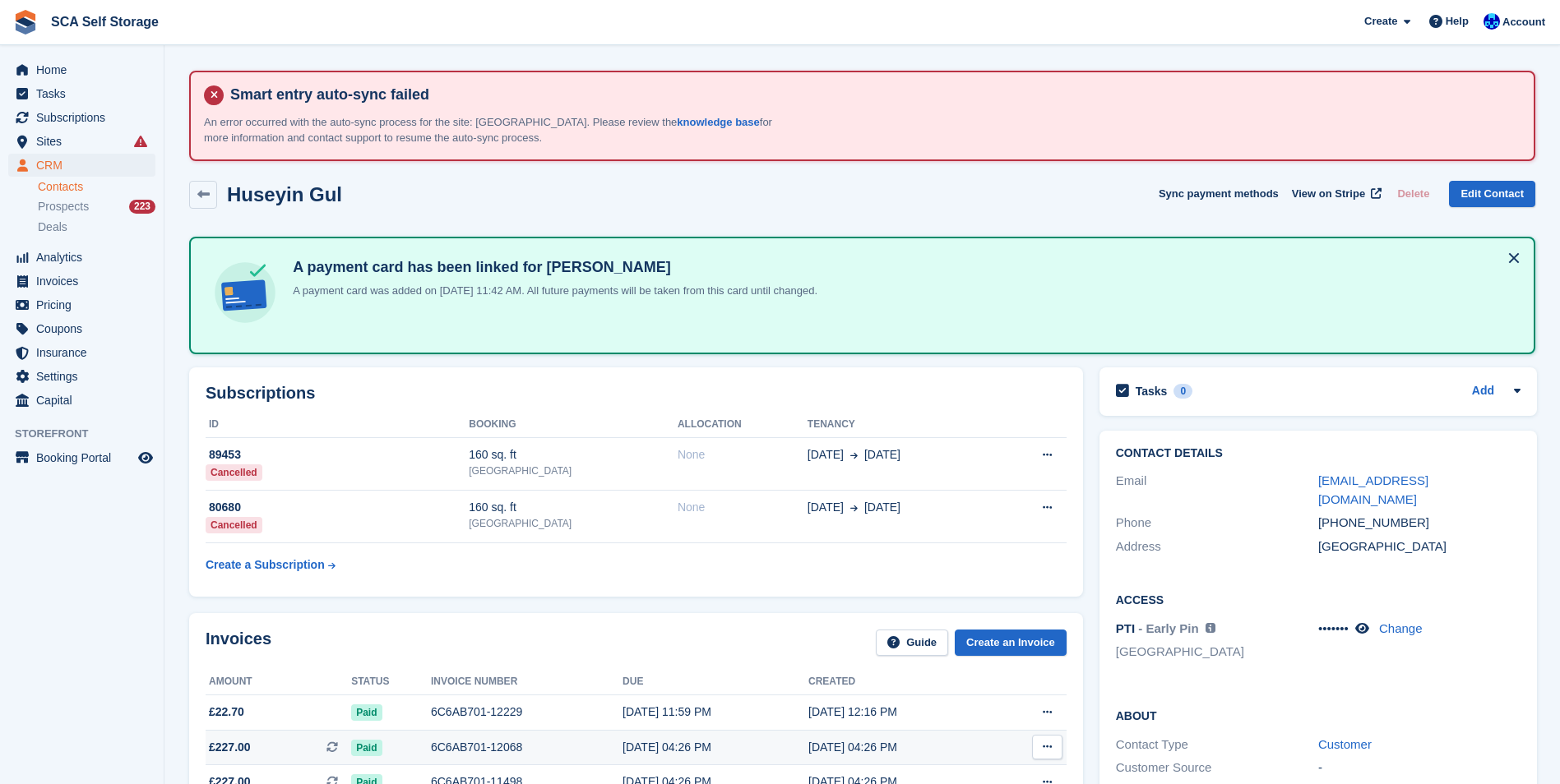
scroll to position [165, 0]
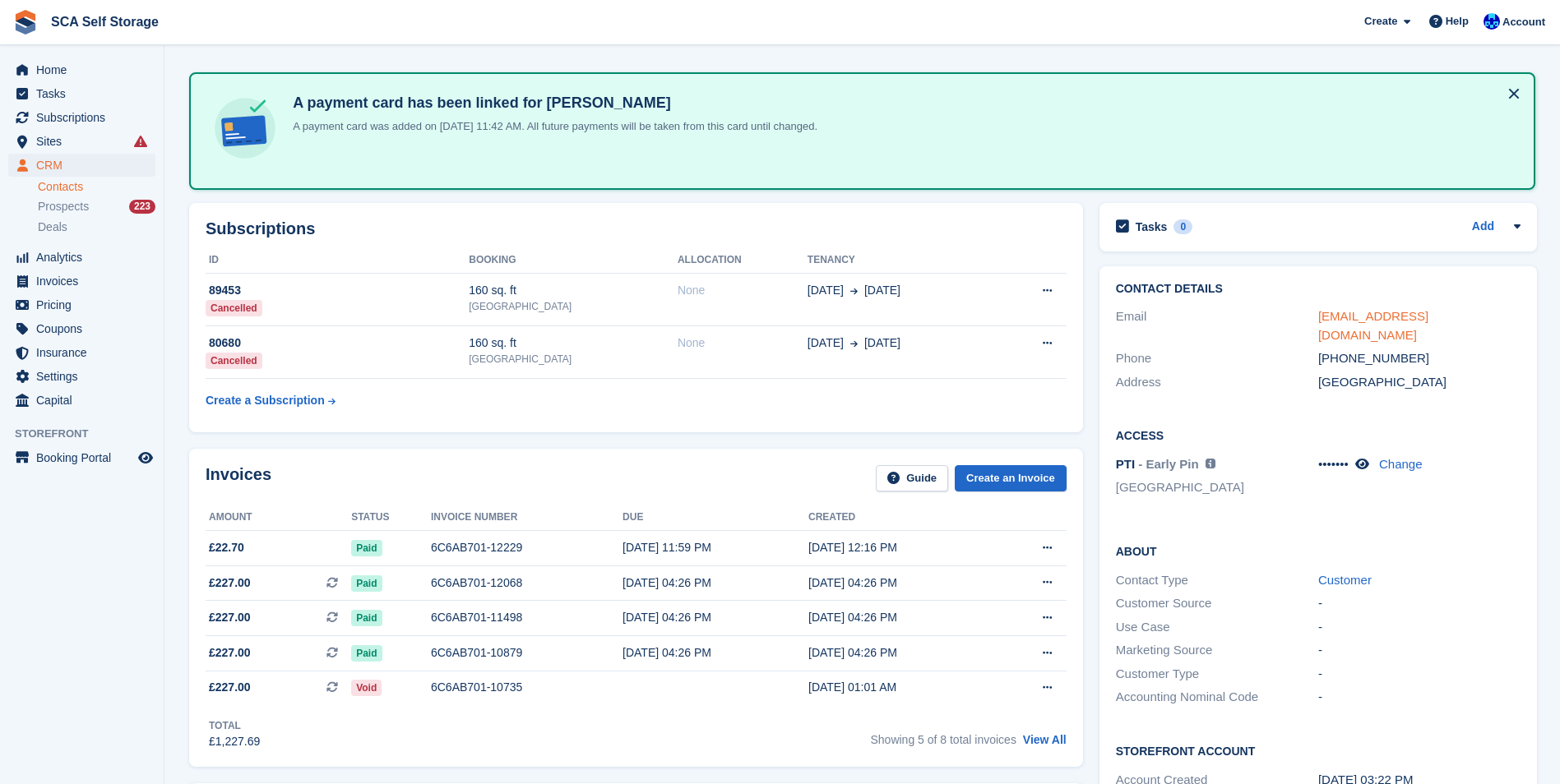
click at [1380, 323] on link "[EMAIL_ADDRESS][DOMAIN_NAME]" at bounding box center [1374, 325] width 110 height 33
click at [631, 392] on table "ID Booking Allocation Tenancy 89453 Cancelled 160 sq. ft [GEOGRAPHIC_DATA] None…" at bounding box center [636, 330] width 862 height 167
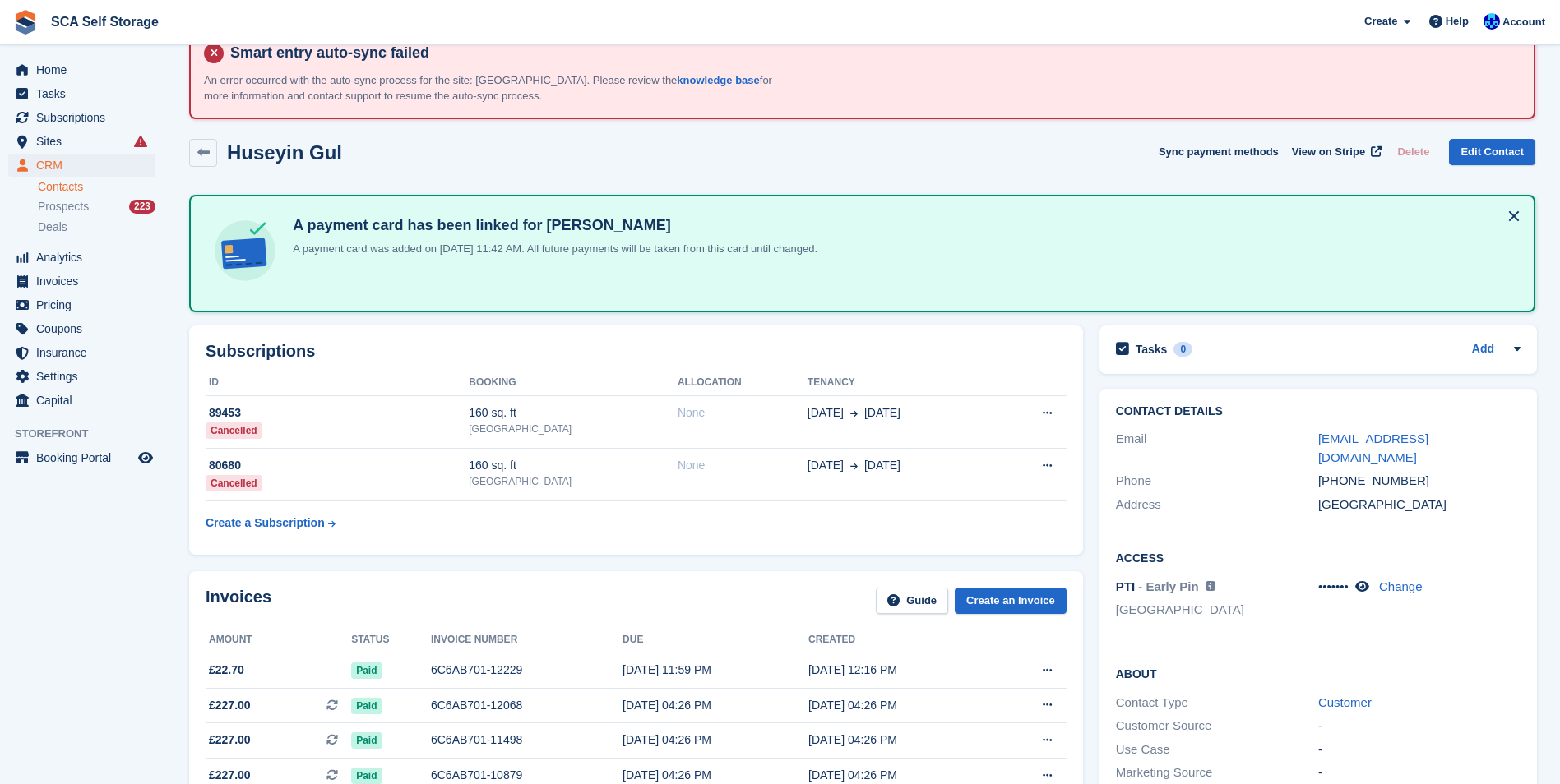
scroll to position [82, 0]
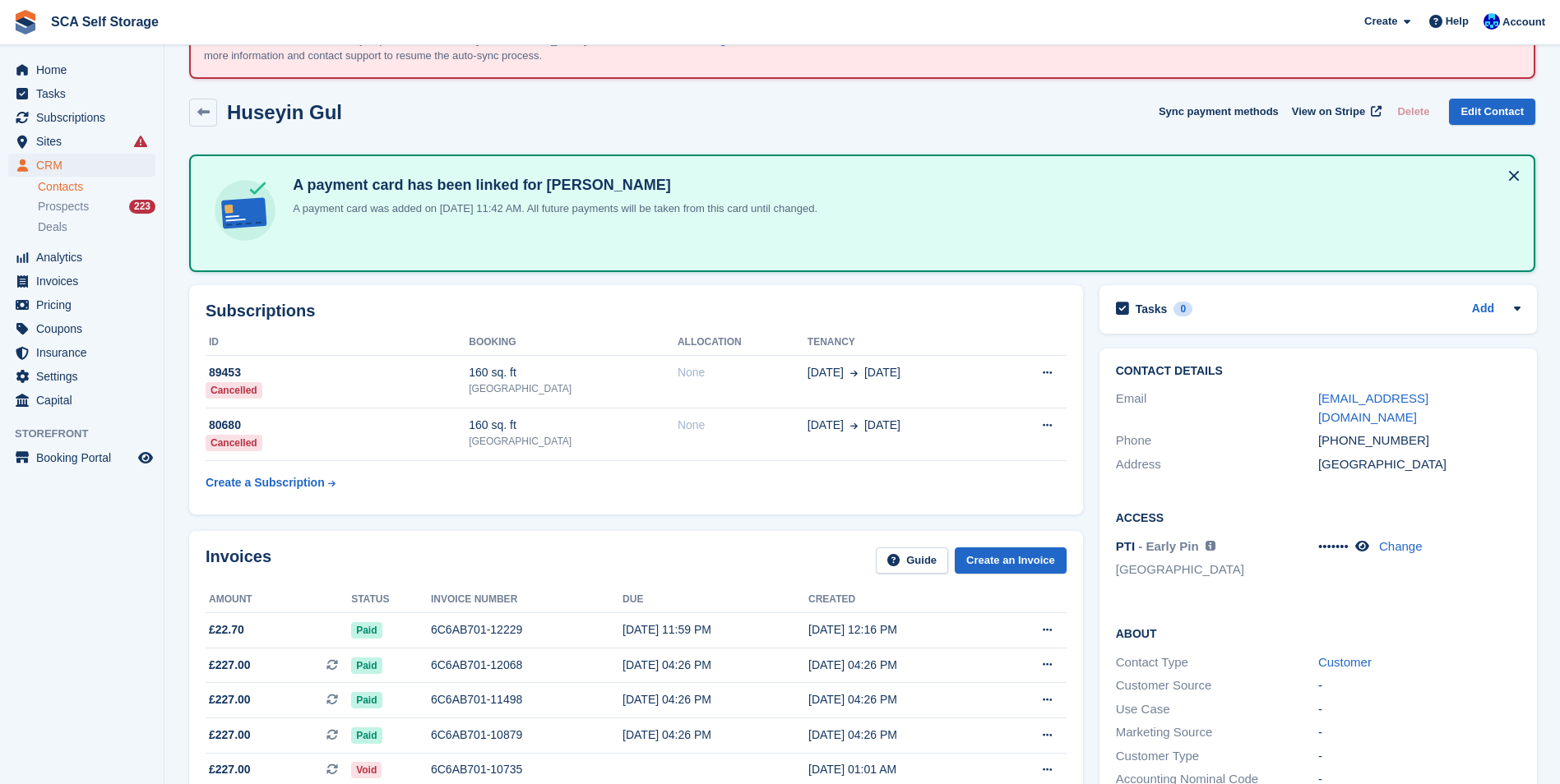
click at [704, 529] on div "Invoices Guide Create an Invoice Amount Status Invoice number Due Created £22.7…" at bounding box center [636, 690] width 910 height 336
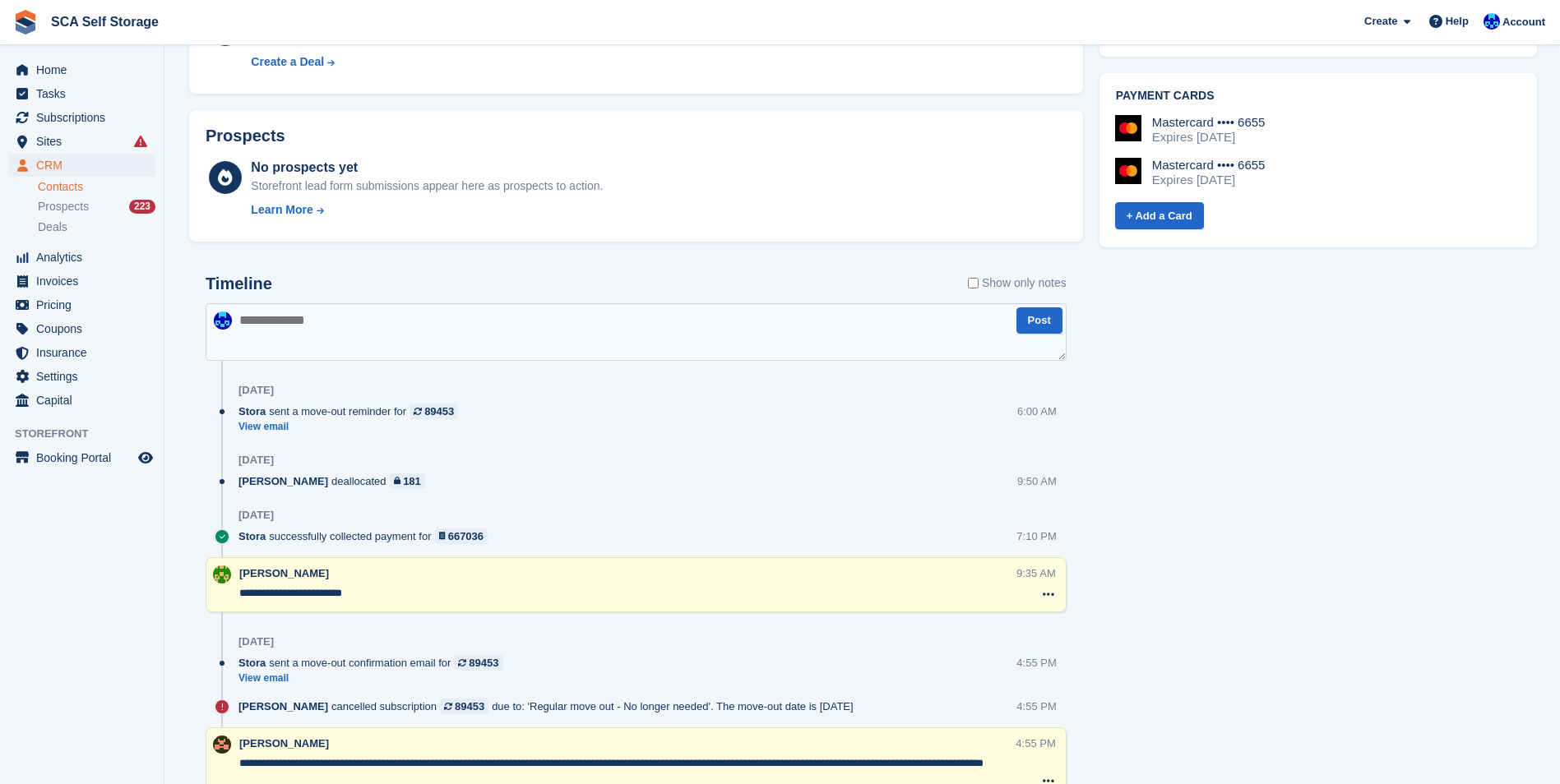
scroll to position [1068, 0]
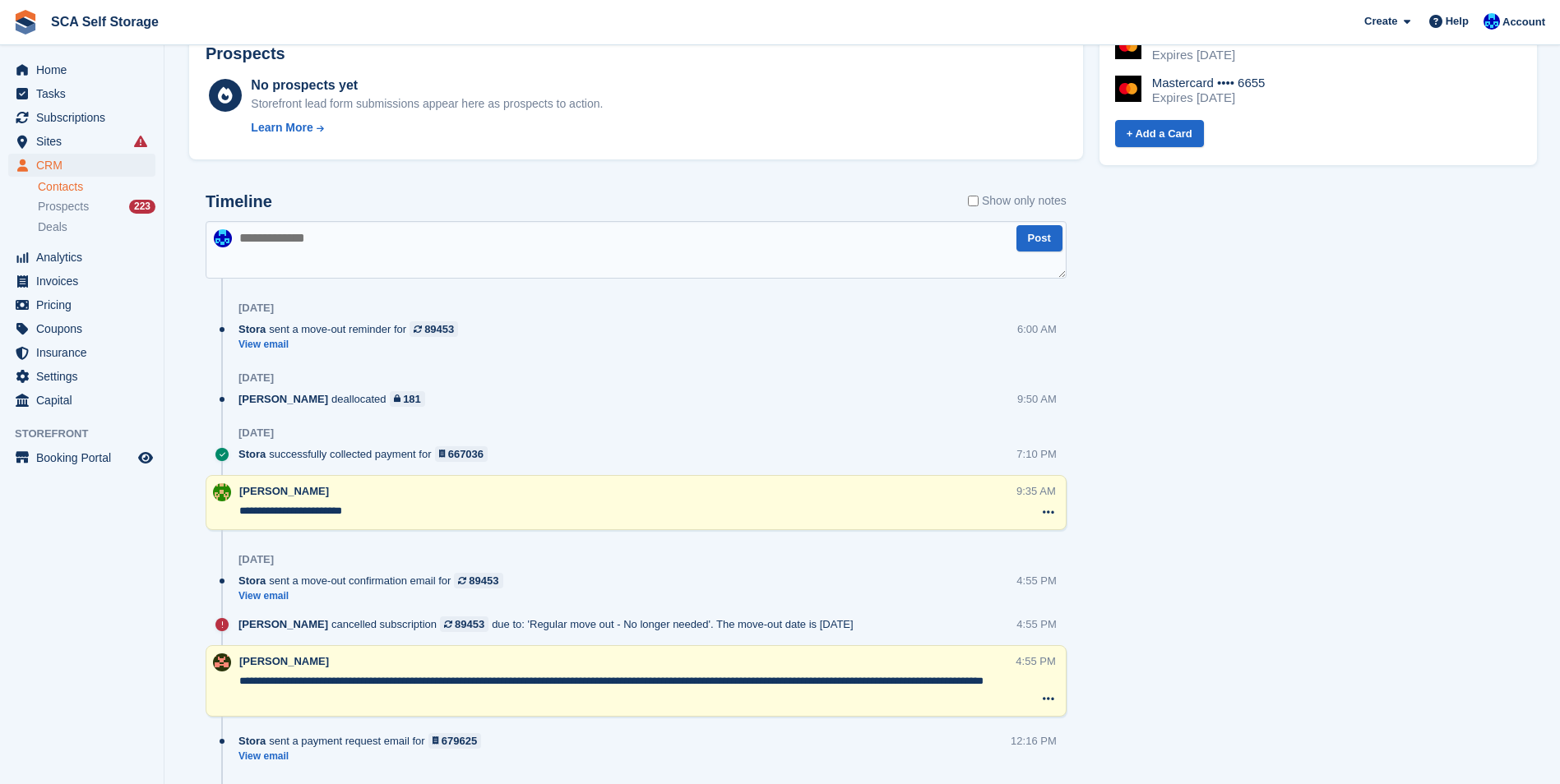
click at [417, 695] on textarea "**********" at bounding box center [628, 689] width 776 height 33
click at [563, 681] on textarea "**********" at bounding box center [628, 689] width 776 height 33
click at [590, 685] on textarea "**********" at bounding box center [628, 689] width 776 height 33
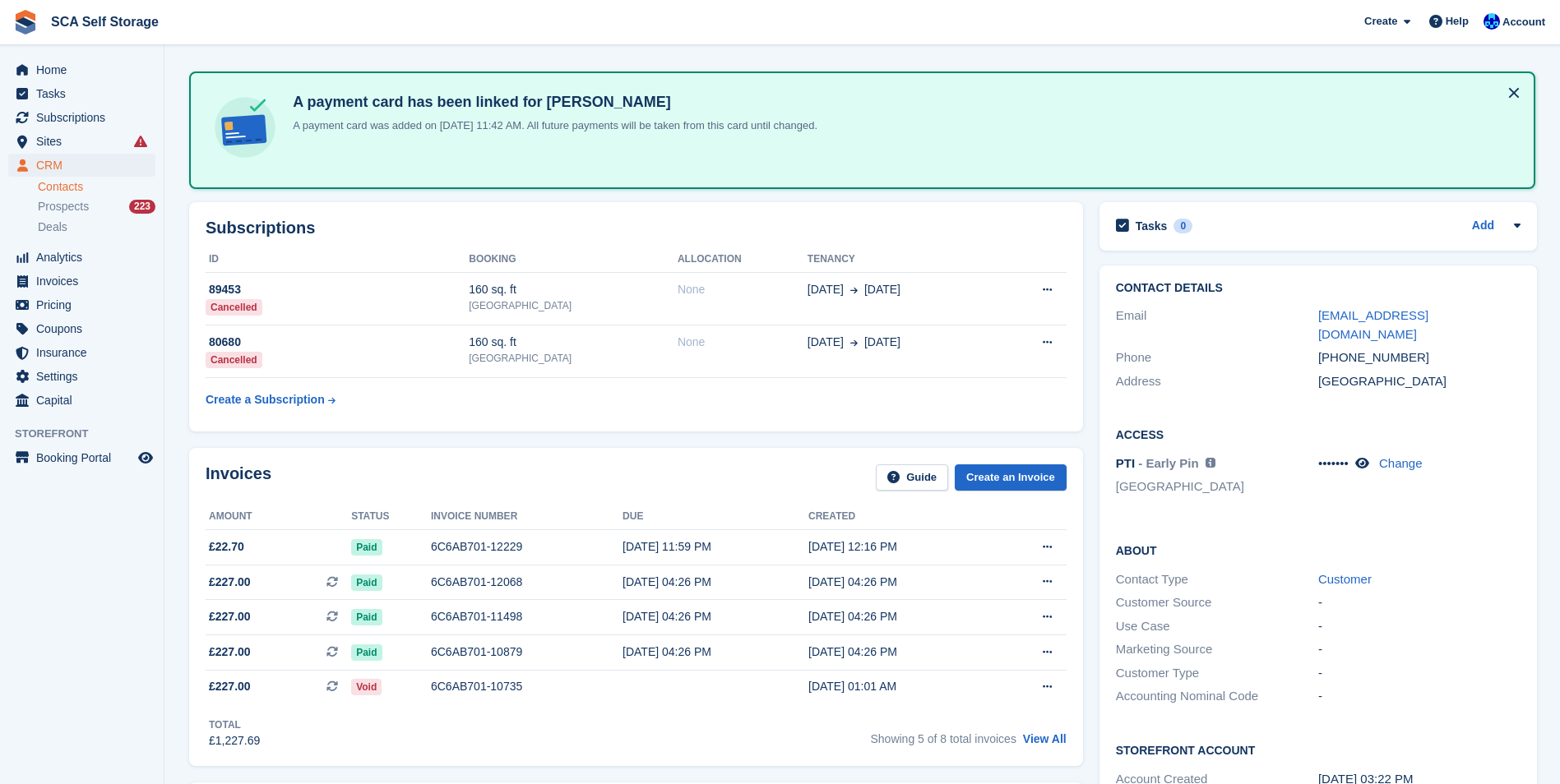
scroll to position [165, 0]
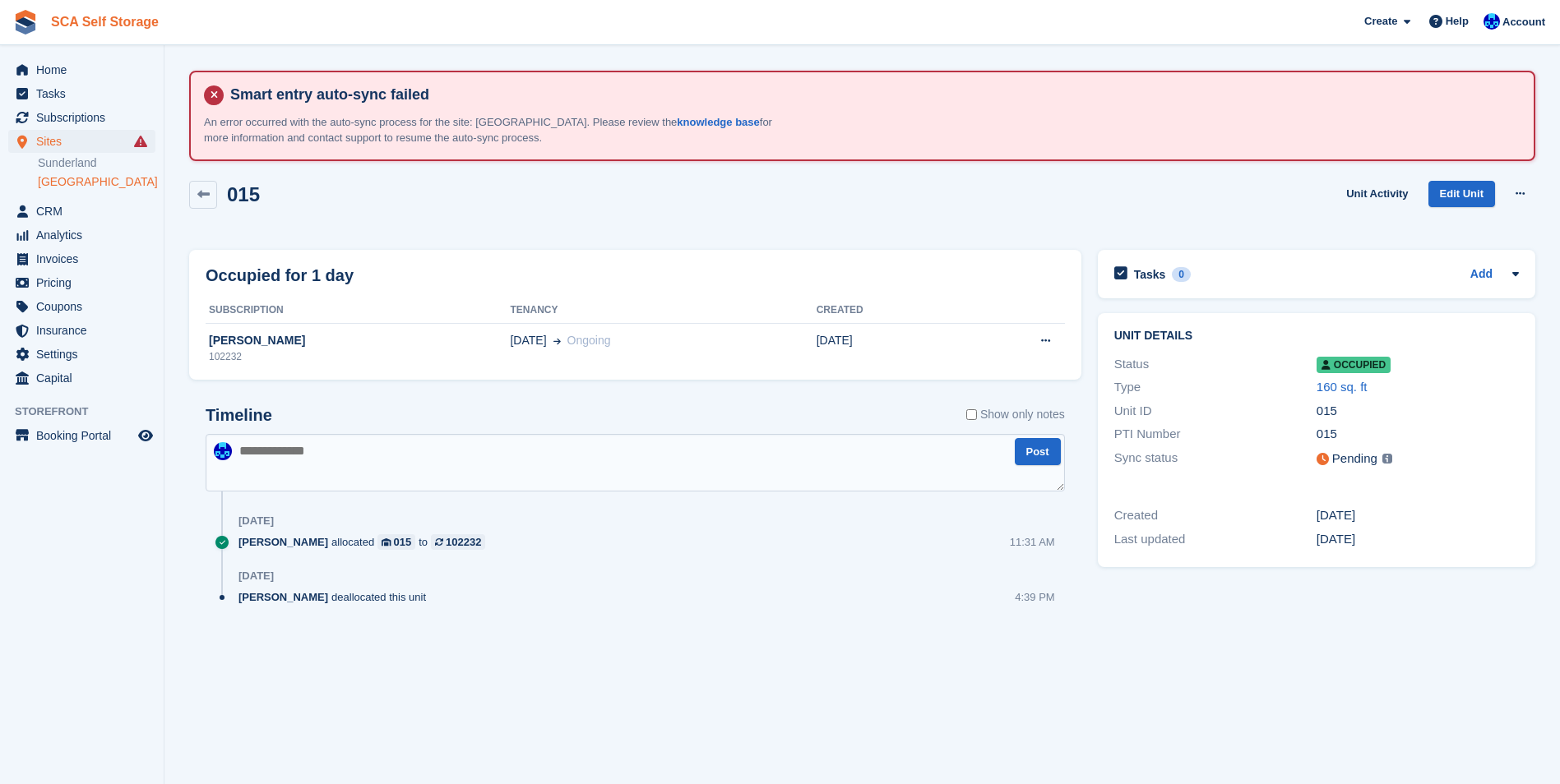
click at [99, 22] on link "SCA Self Storage" at bounding box center [105, 21] width 121 height 27
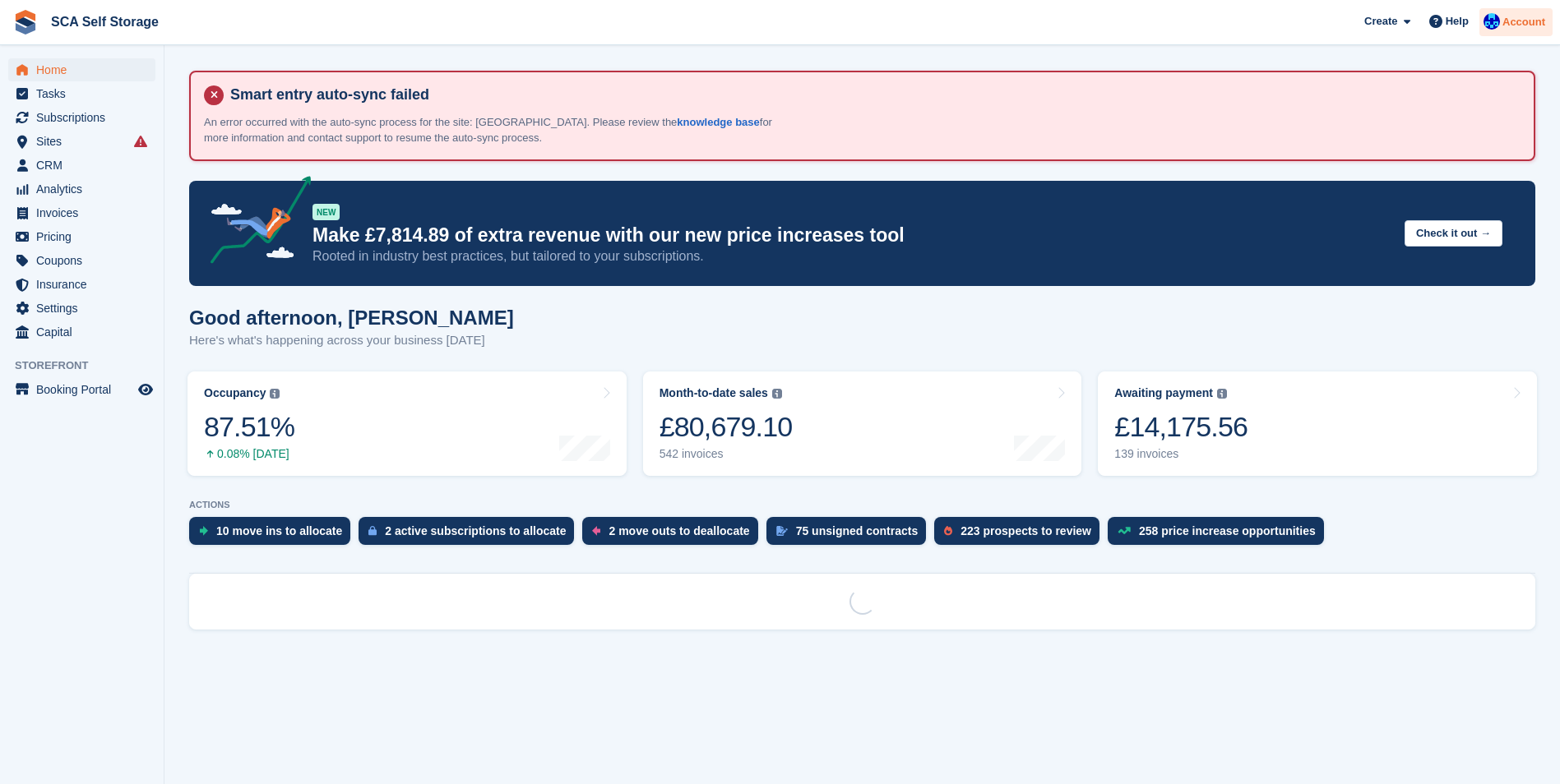
click at [1537, 32] on div "Account" at bounding box center [1516, 22] width 74 height 28
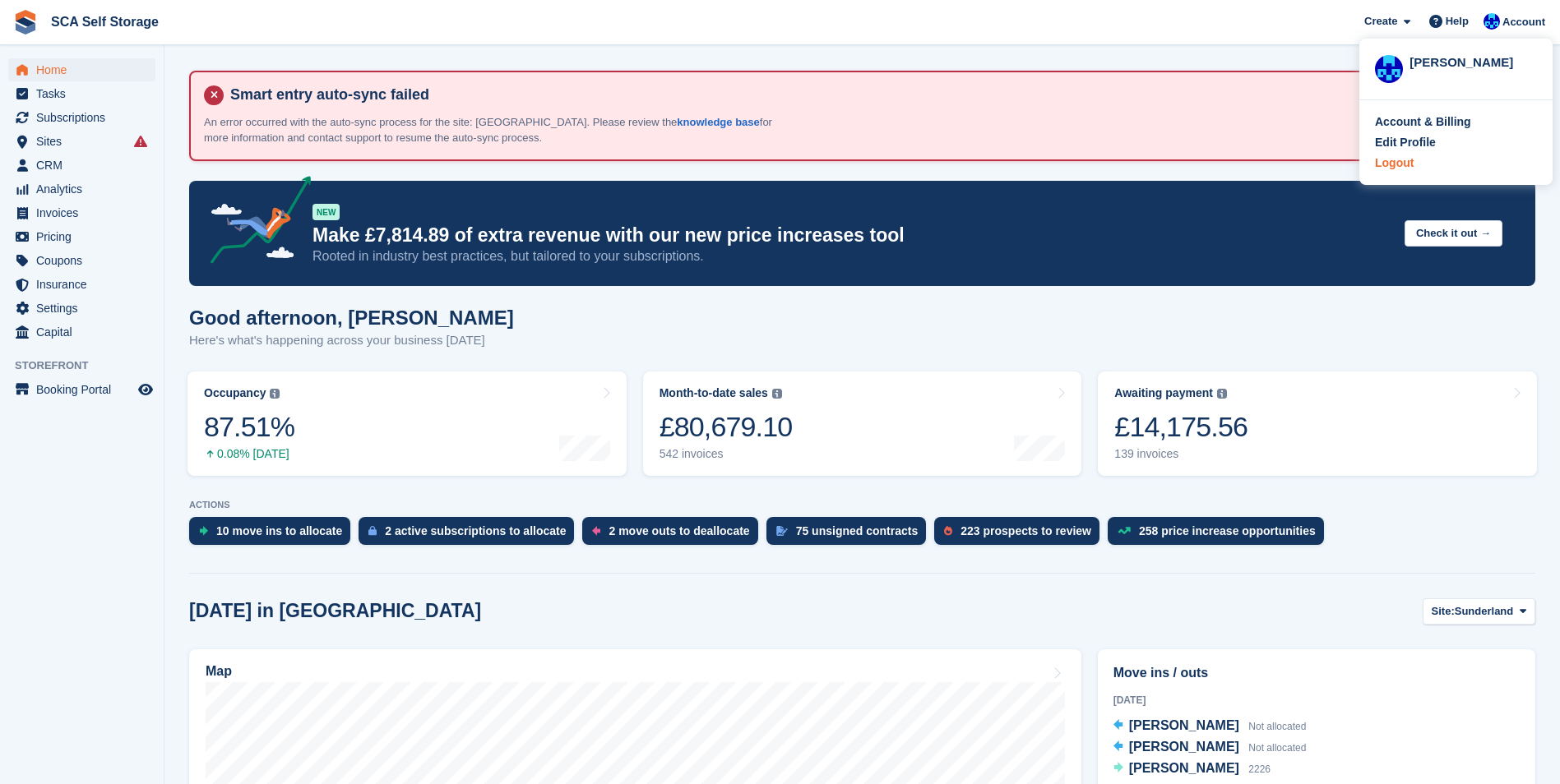
click at [1388, 161] on div "Logout" at bounding box center [1395, 162] width 39 height 17
